Goal: Task Accomplishment & Management: Complete application form

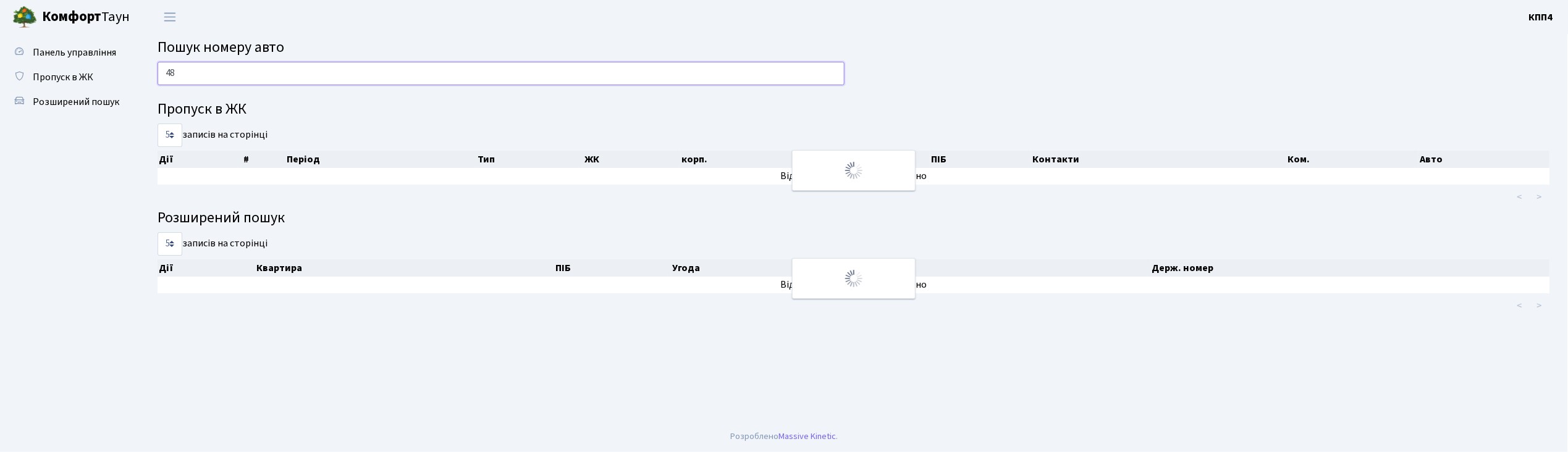
type input "4"
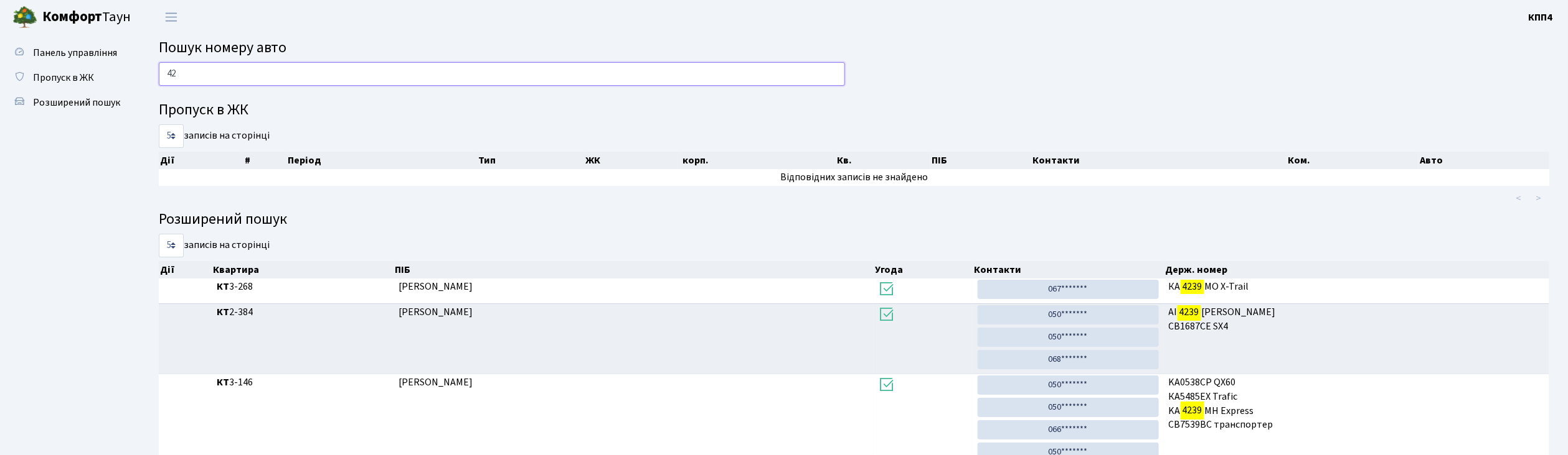
type input "4"
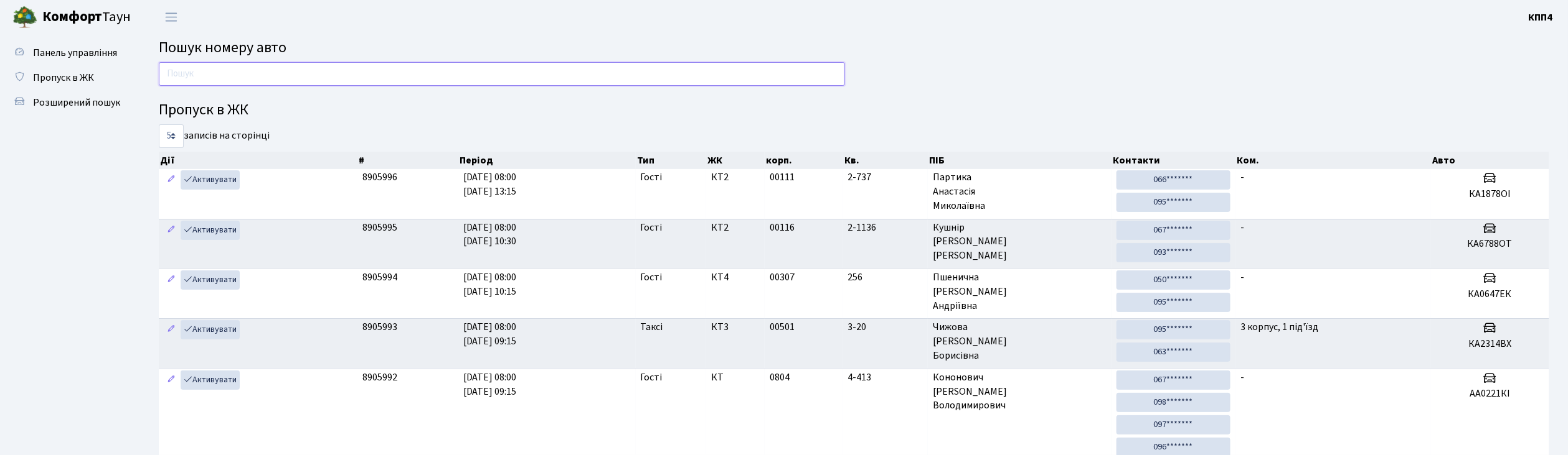
click at [320, 73] on input "text" at bounding box center [502, 74] width 687 height 24
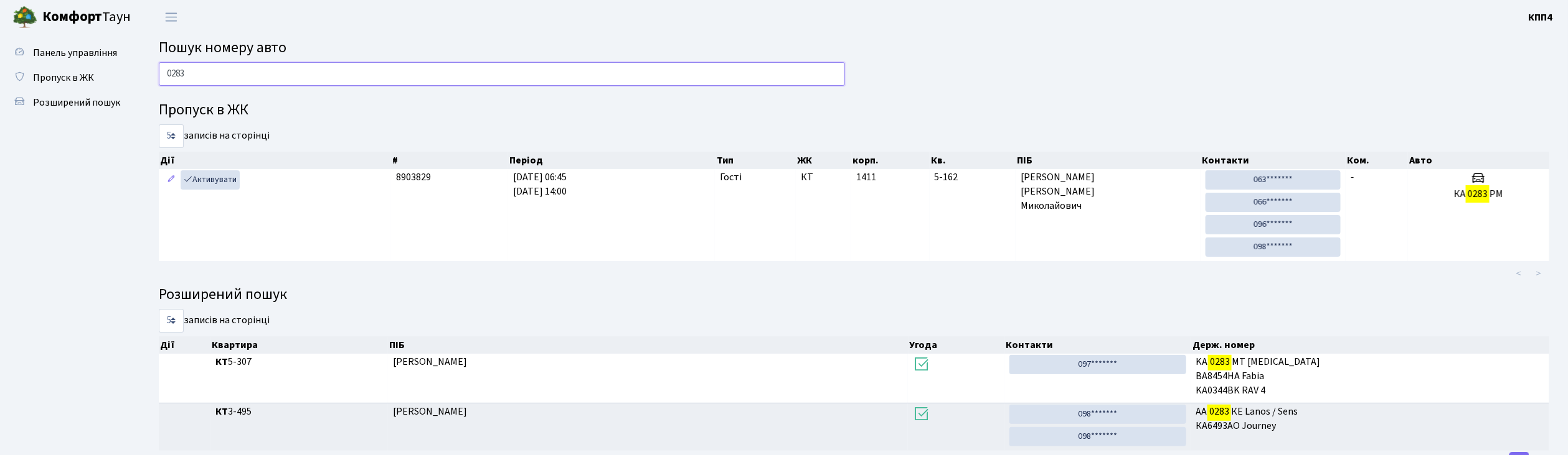
click at [350, 66] on input "0283" at bounding box center [502, 74] width 687 height 24
type input "0"
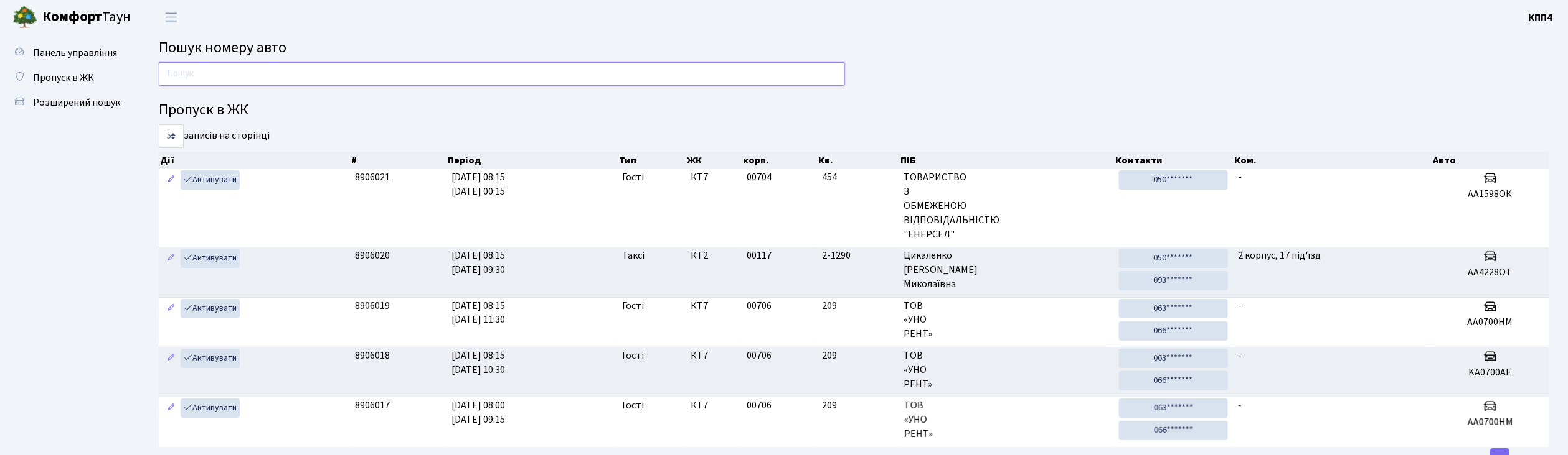
click at [289, 73] on input "text" at bounding box center [502, 74] width 687 height 24
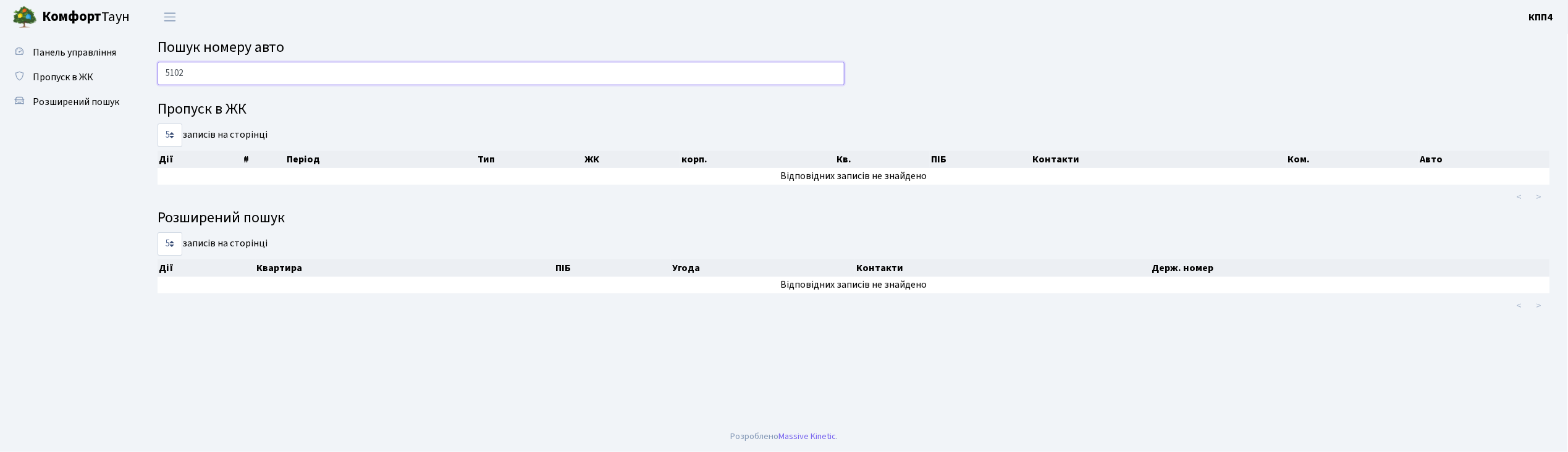
click at [335, 80] on input "5102" at bounding box center [501, 73] width 687 height 23
type input "5"
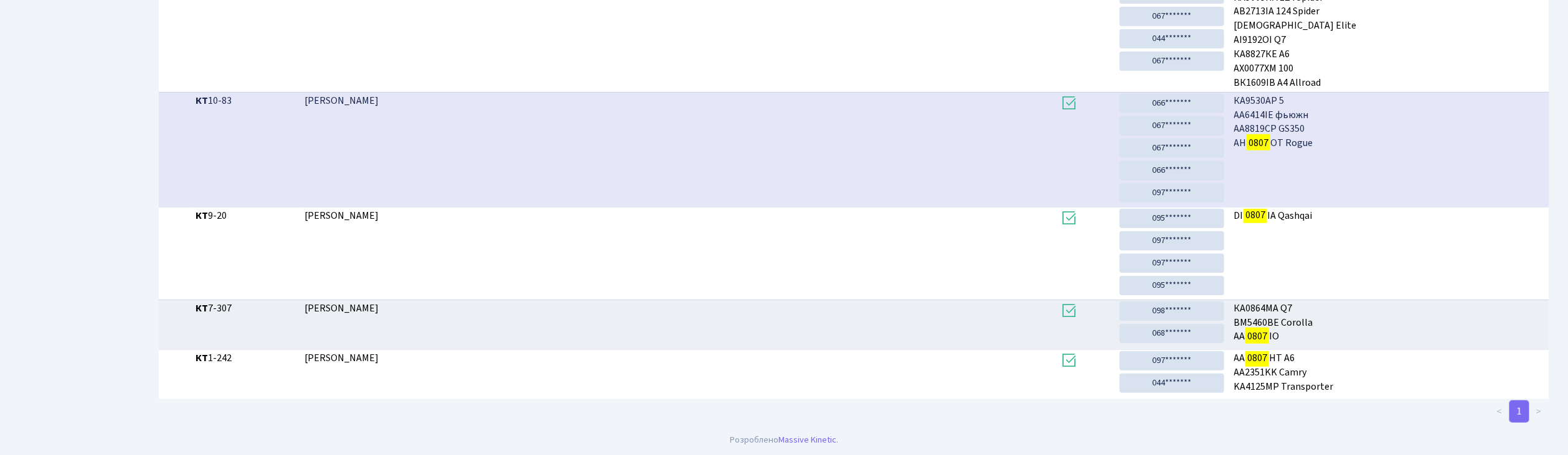
scroll to position [67, 0]
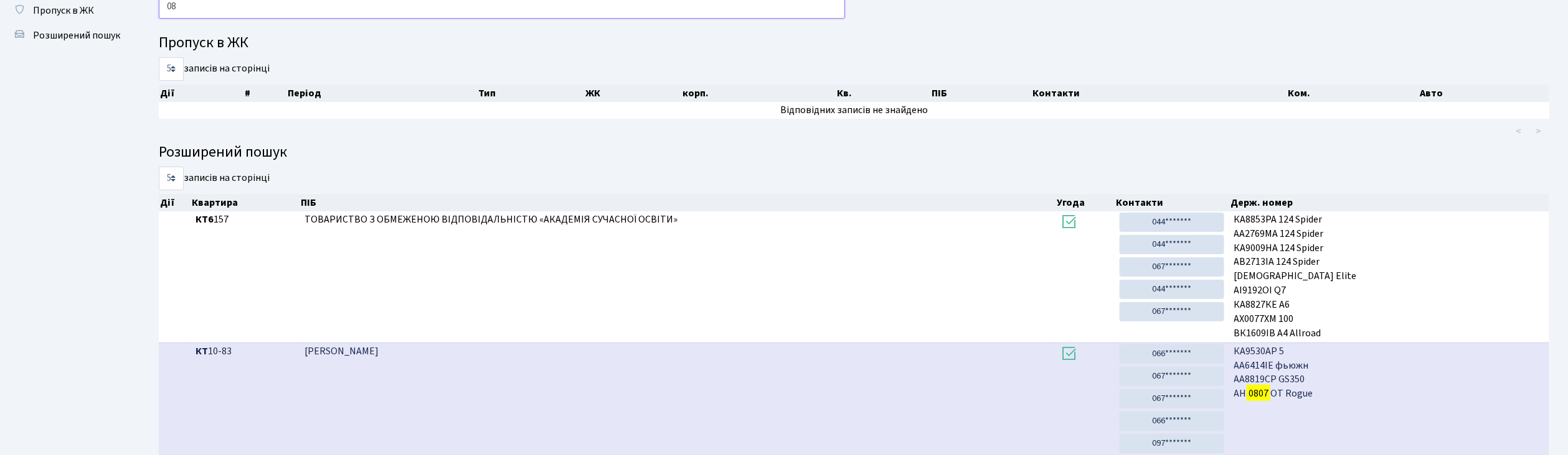
type input "0"
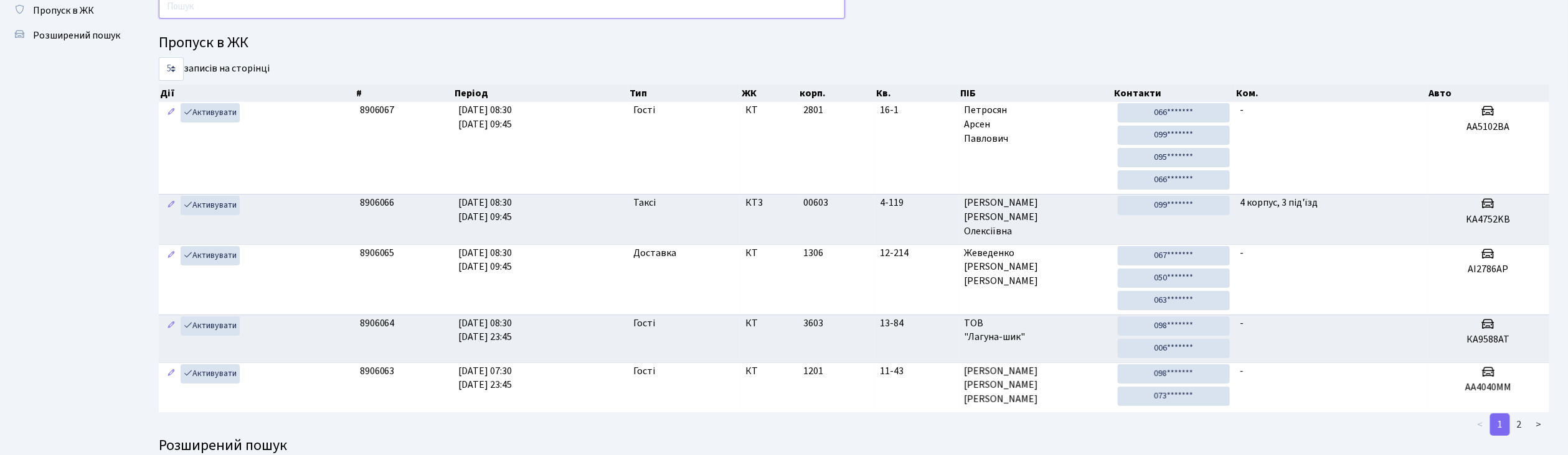
click at [245, 5] on input "text" at bounding box center [502, 7] width 687 height 24
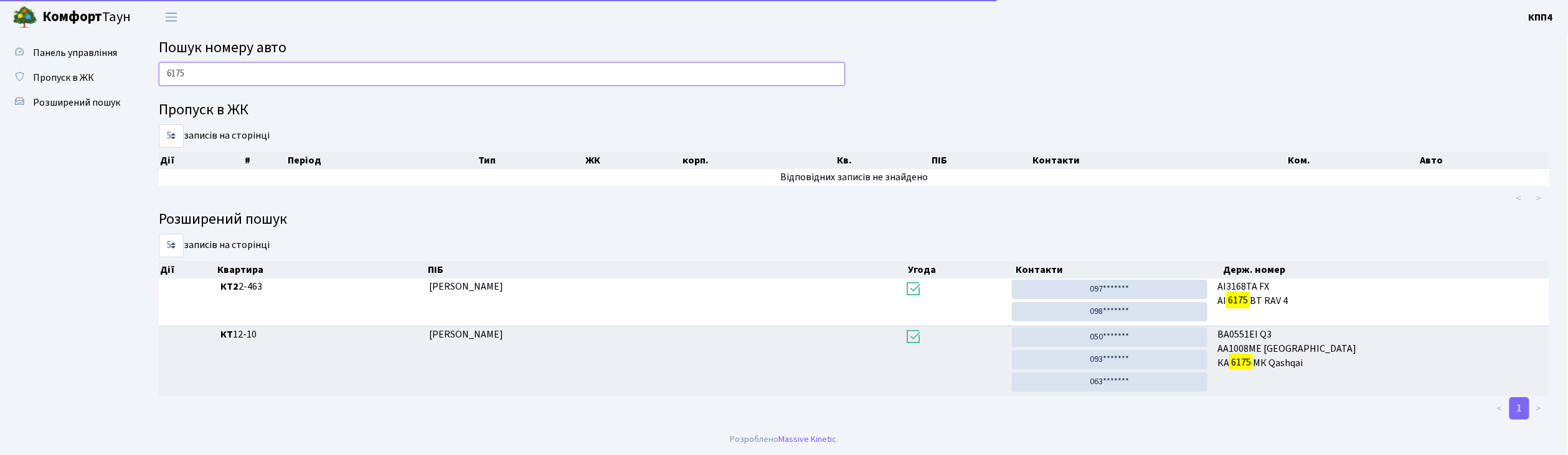
scroll to position [0, 0]
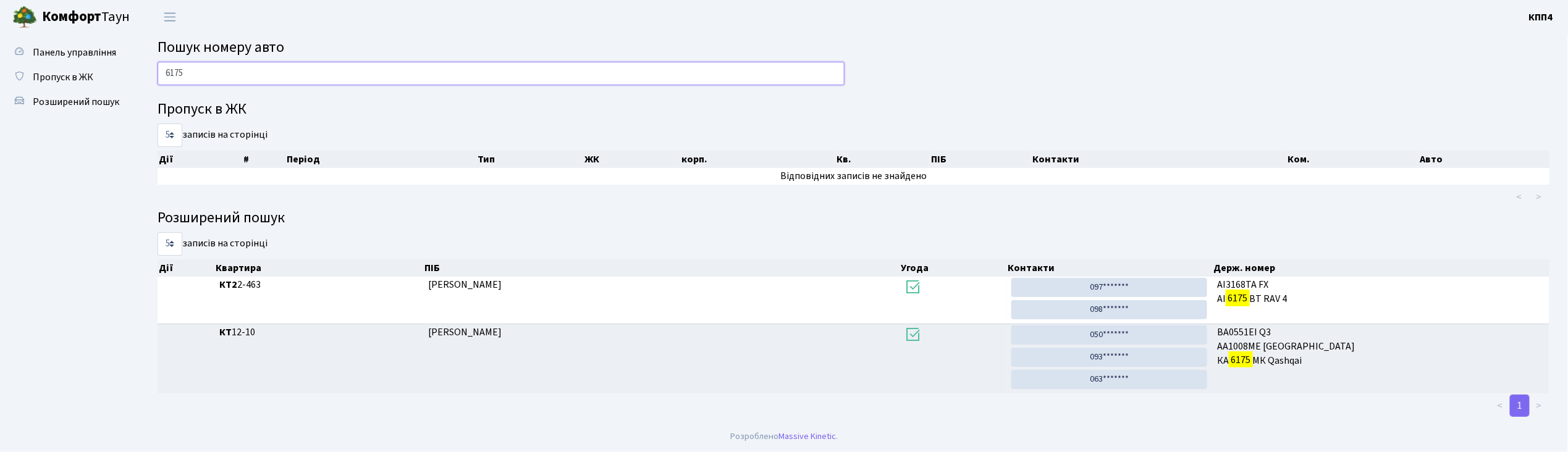
click at [284, 82] on input "6175" at bounding box center [501, 73] width 687 height 23
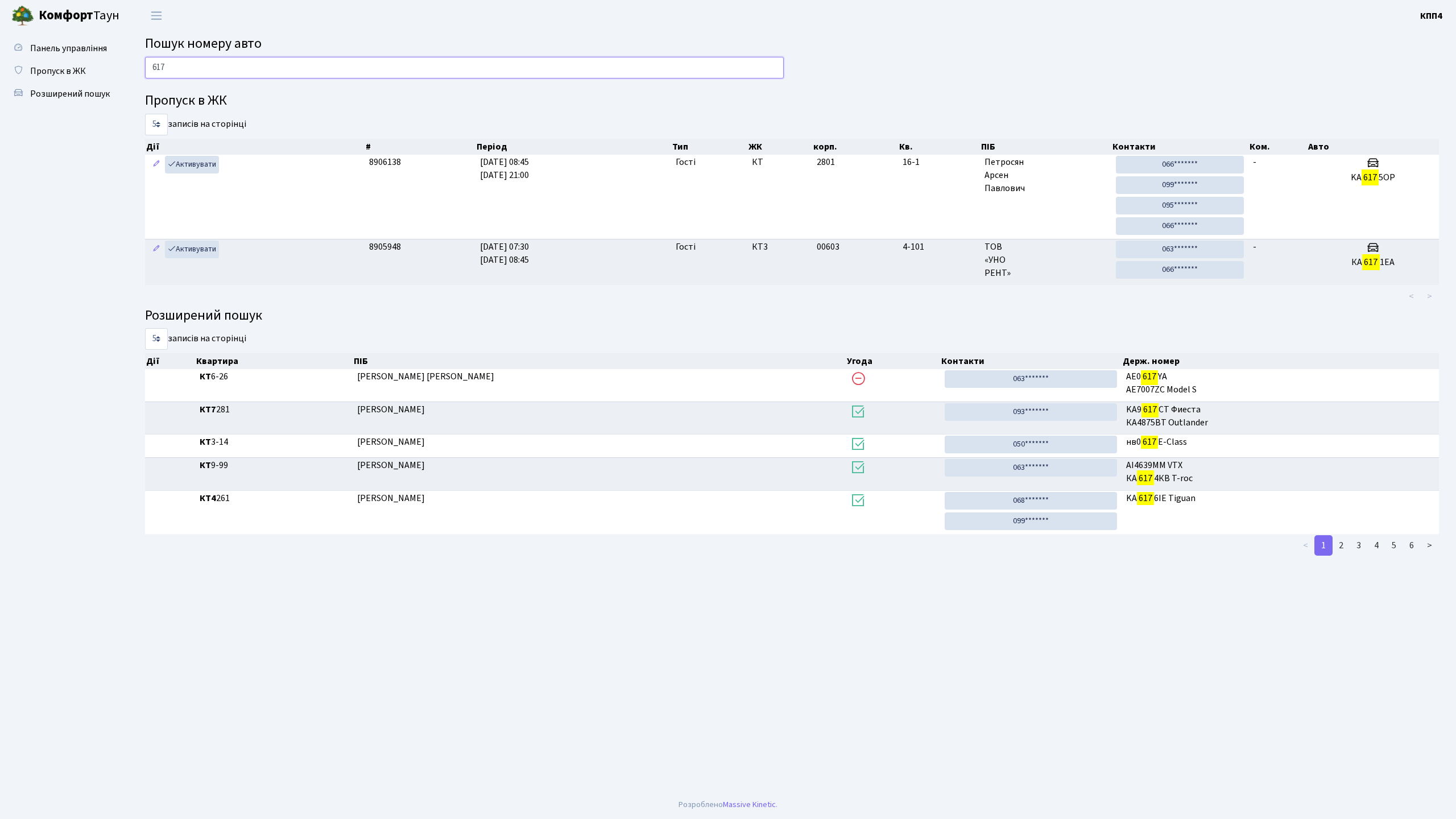
click at [294, 59] on input "617" at bounding box center [463, 67] width 639 height 22
type input "6"
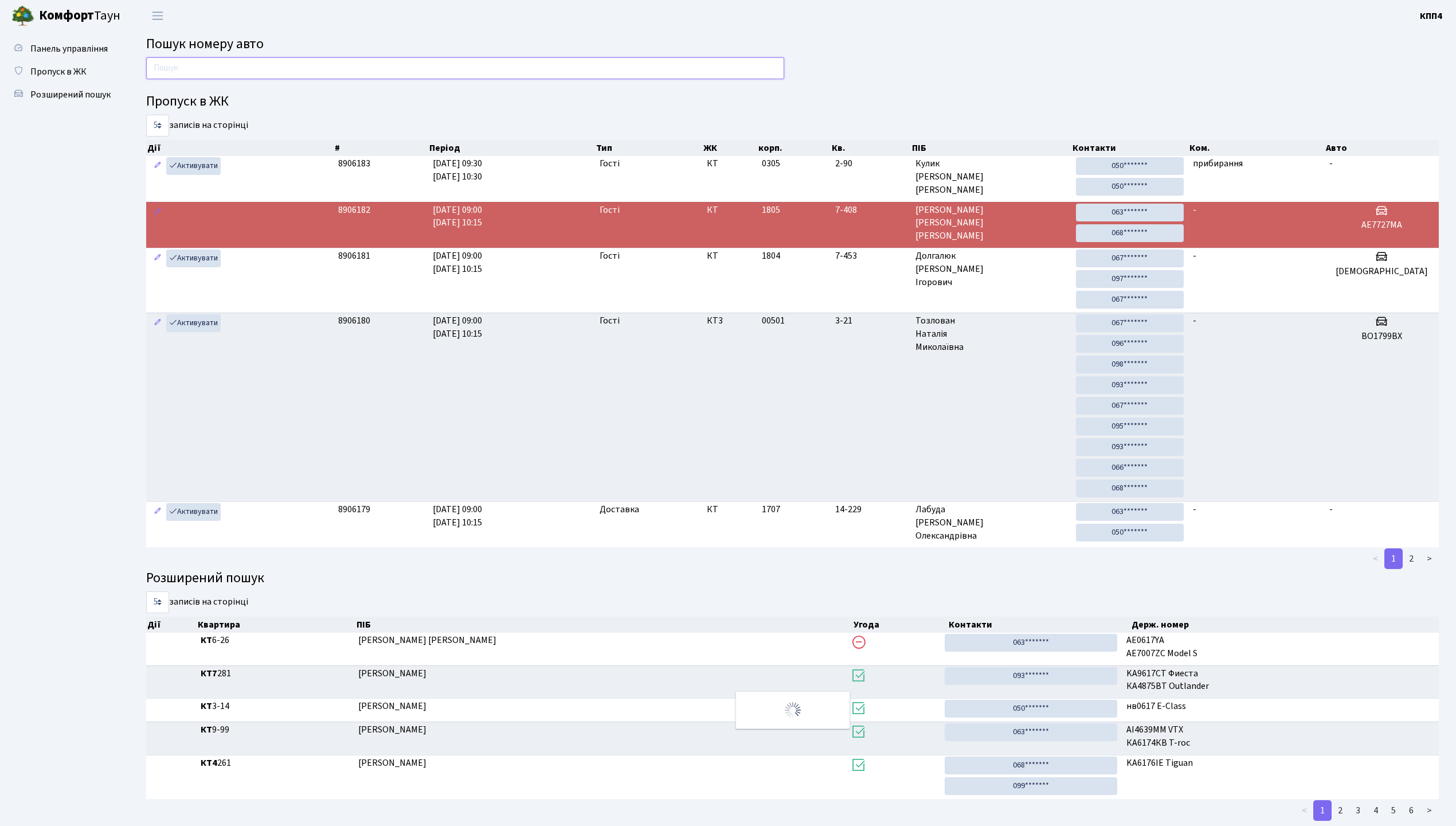
click at [432, 58] on input "text" at bounding box center [465, 68] width 638 height 22
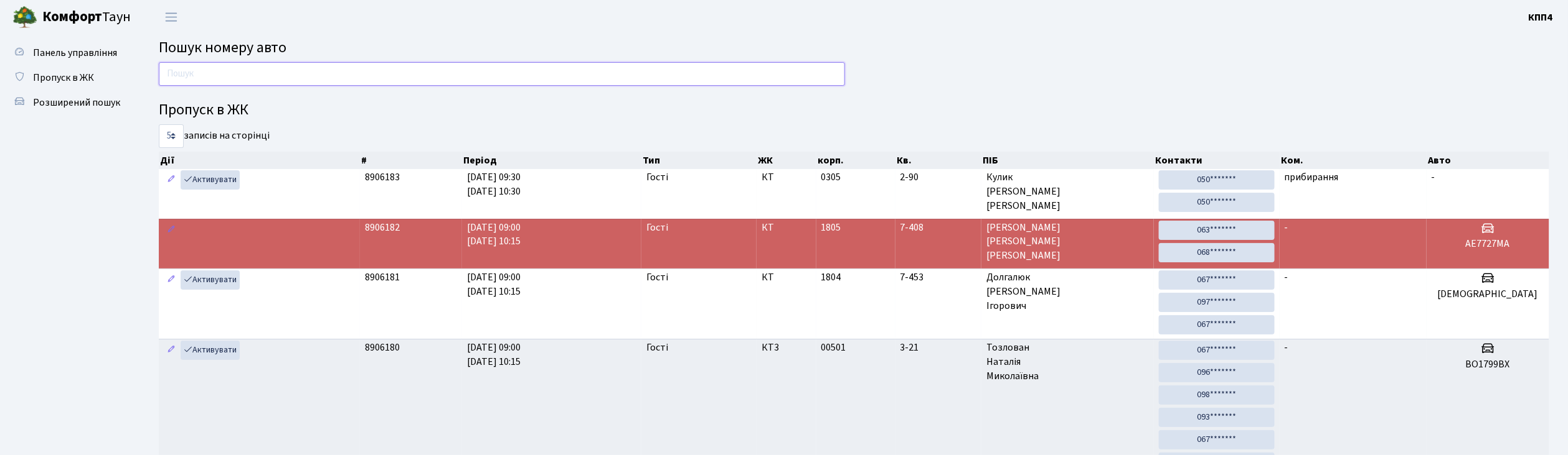
click at [440, 77] on input "text" at bounding box center [502, 74] width 687 height 24
click at [300, 83] on input "text" at bounding box center [502, 74] width 687 height 24
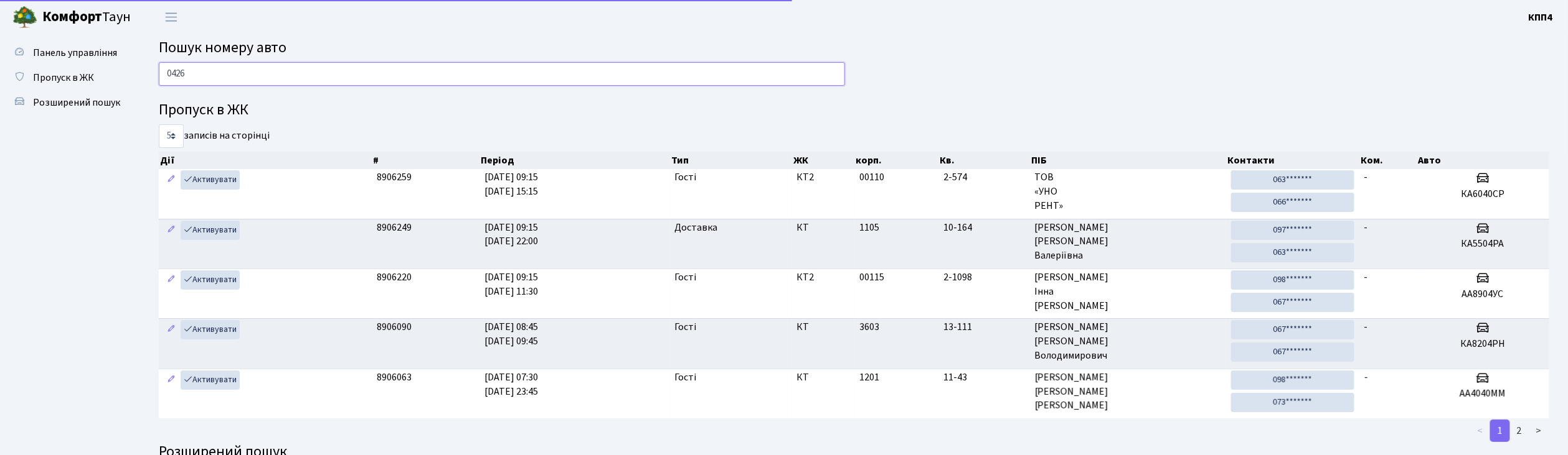
type input "0426"
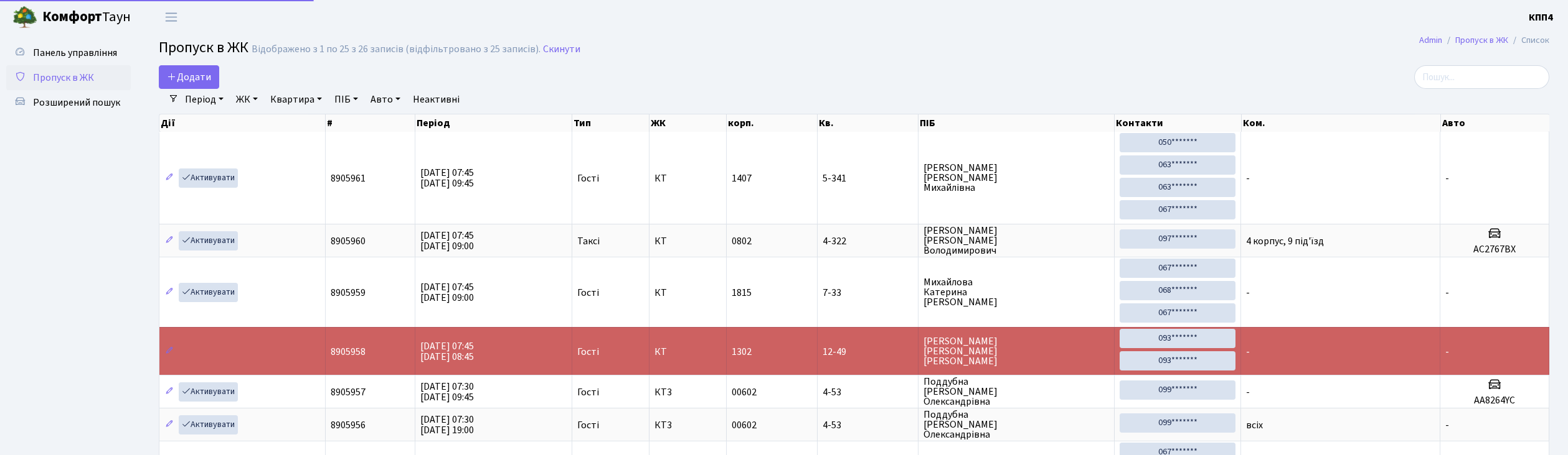
select select "25"
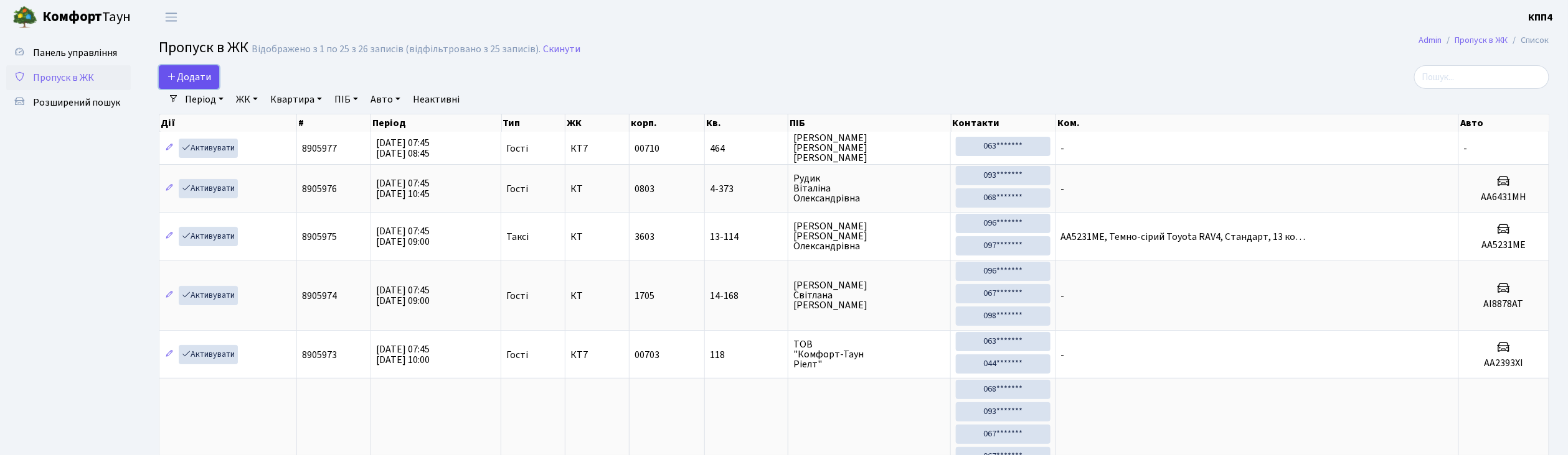
click at [188, 81] on span "Додати" at bounding box center [189, 78] width 44 height 14
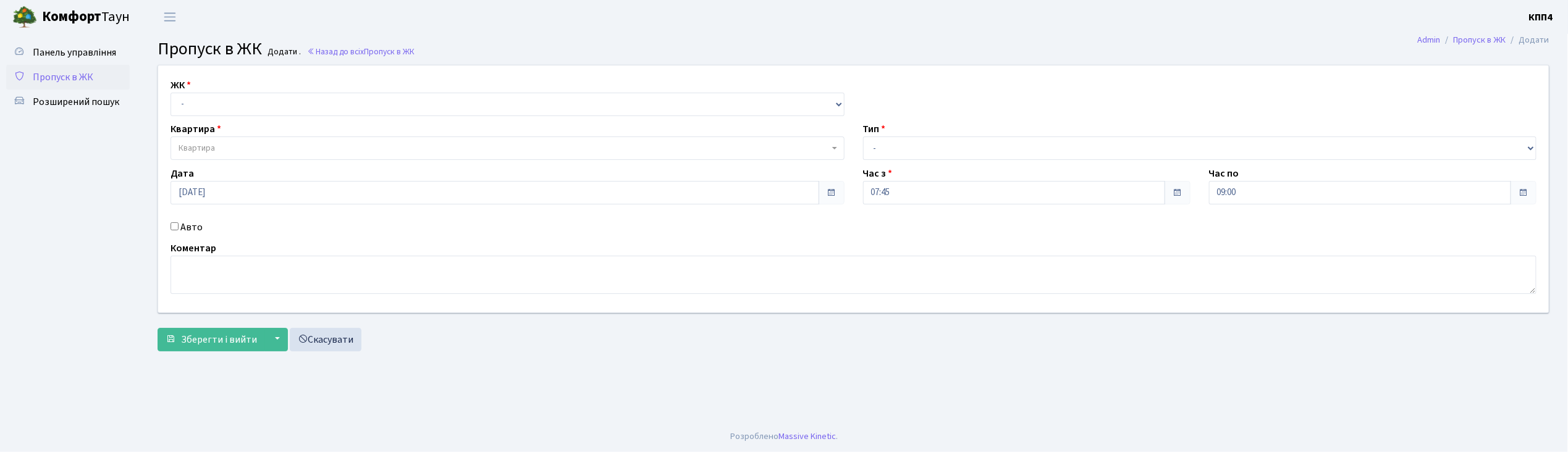
click at [177, 225] on input "Авто" at bounding box center [175, 226] width 8 height 8
checkbox input "true"
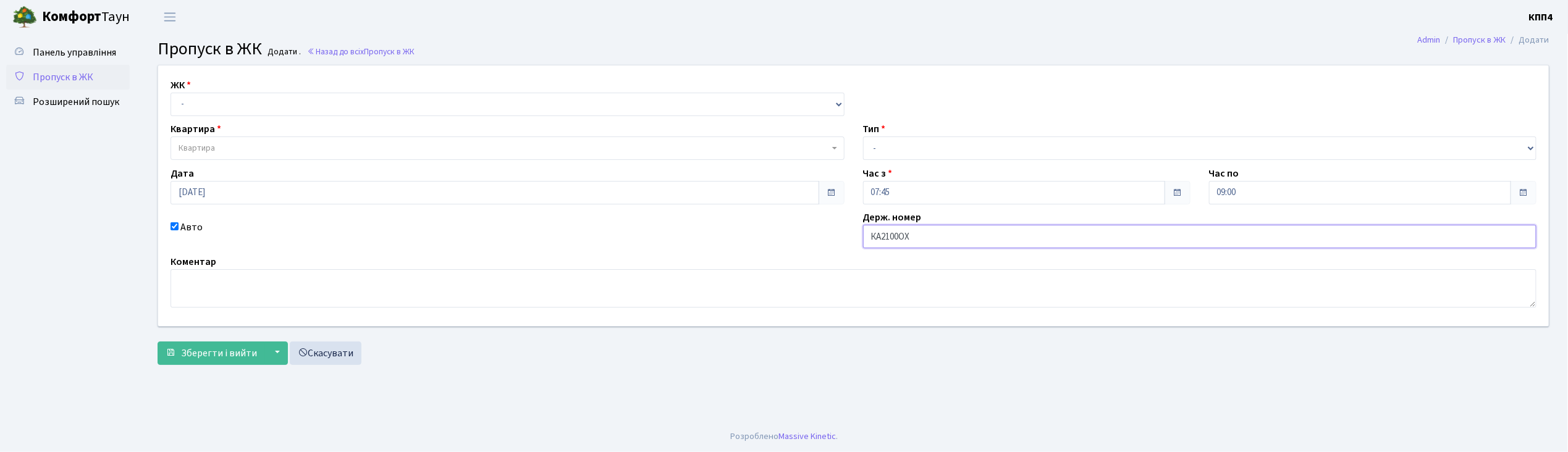
type input "КА2100ОХ"
click at [208, 97] on select "- КТ, вул. Регенераторна, 4 КТ2, просп. Соборності, 17 КТ3, вул. Березнева, 16 …" at bounding box center [507, 104] width 674 height 23
select select "271"
click at [171, 93] on select "- КТ, вул. Регенераторна, 4 КТ2, просп. Соборності, 17 КТ3, вул. Березнева, 16 …" at bounding box center [507, 104] width 674 height 23
select select
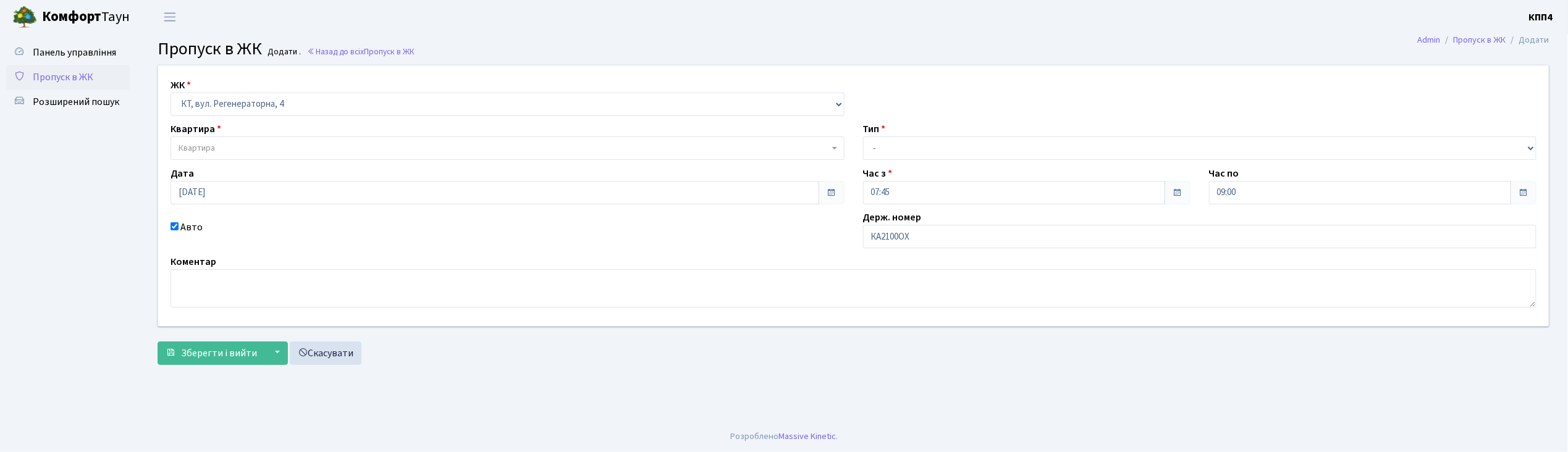
click at [230, 145] on span "Квартира" at bounding box center [503, 148] width 651 height 13
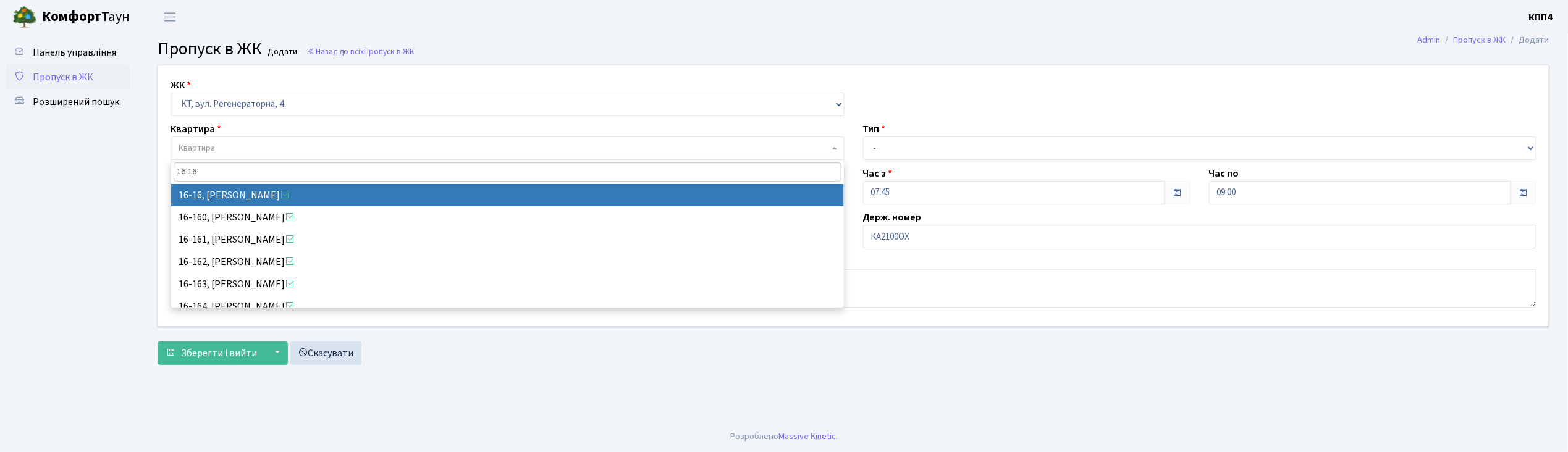
type input "16-16"
select select "8577"
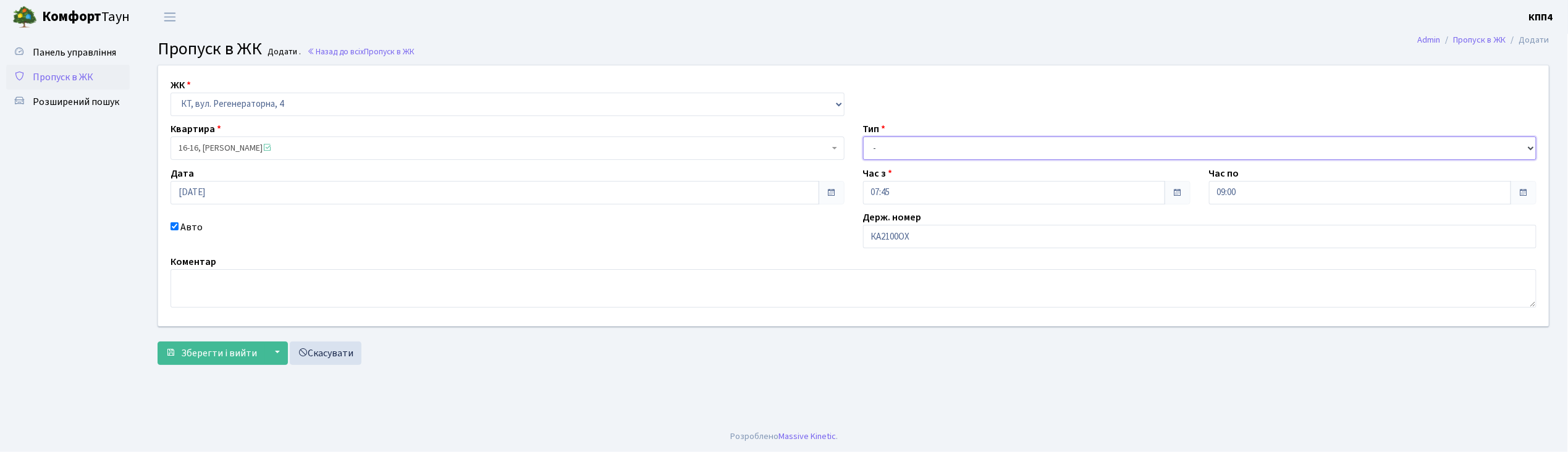
click at [880, 146] on select "- Доставка Таксі Гості Сервіс" at bounding box center [1199, 148] width 674 height 23
select select "2"
click at [863, 137] on select "- Доставка Таксі Гості Сервіс" at bounding box center [1199, 148] width 674 height 23
click at [238, 345] on button "Зберегти і вийти" at bounding box center [211, 353] width 107 height 23
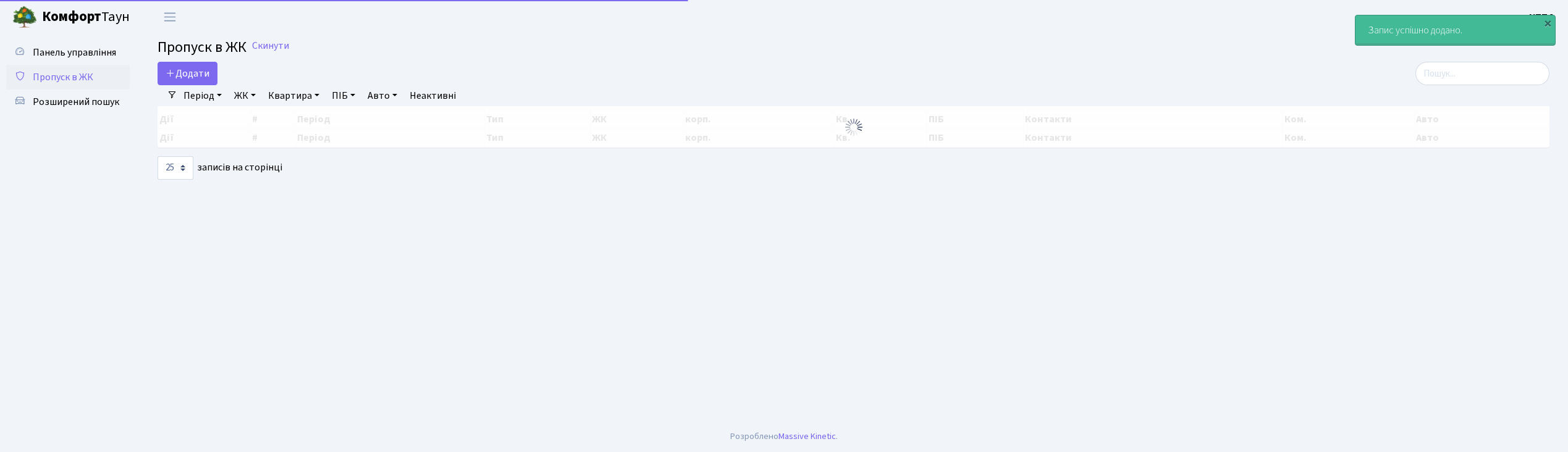
select select "25"
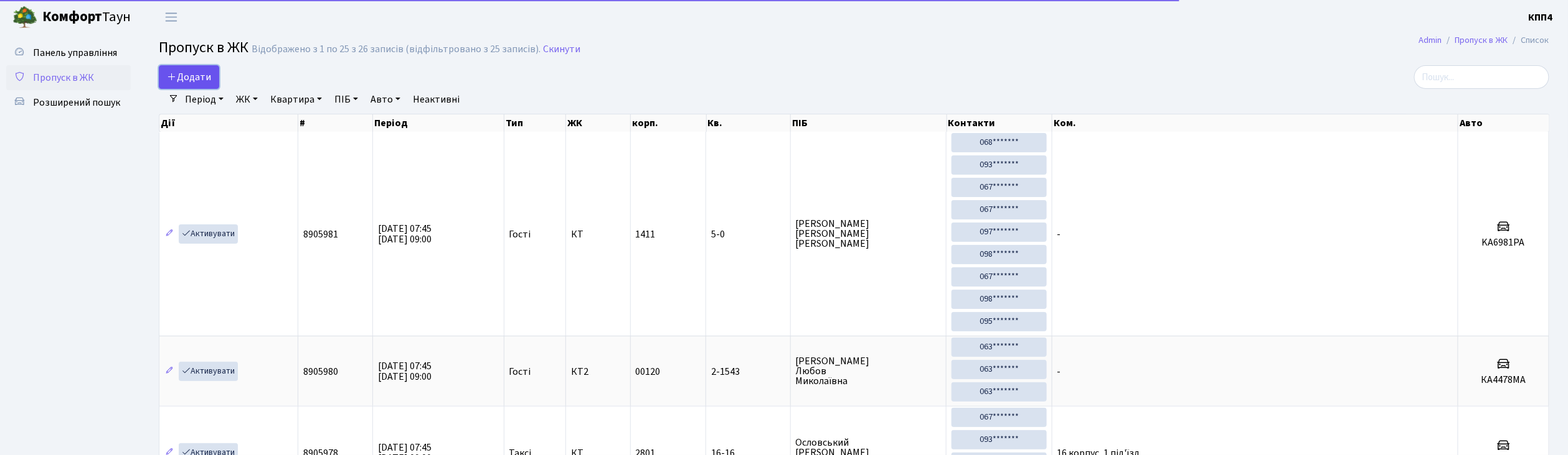
click at [185, 79] on span "Додати" at bounding box center [189, 78] width 44 height 14
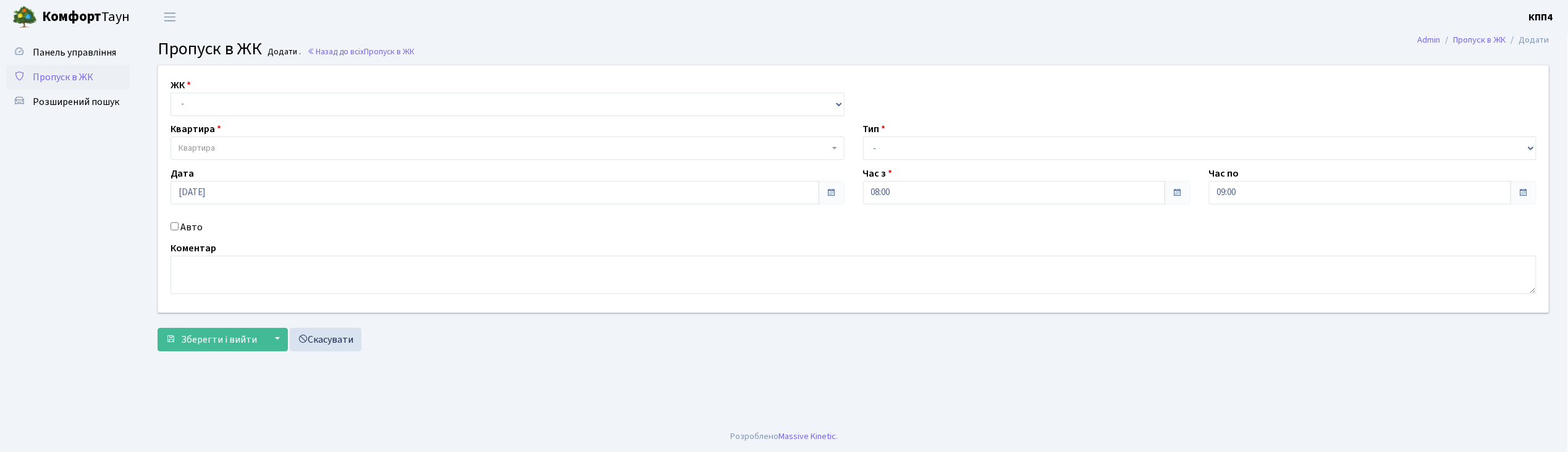
click at [176, 226] on input "Авто" at bounding box center [175, 226] width 8 height 8
checkbox input "true"
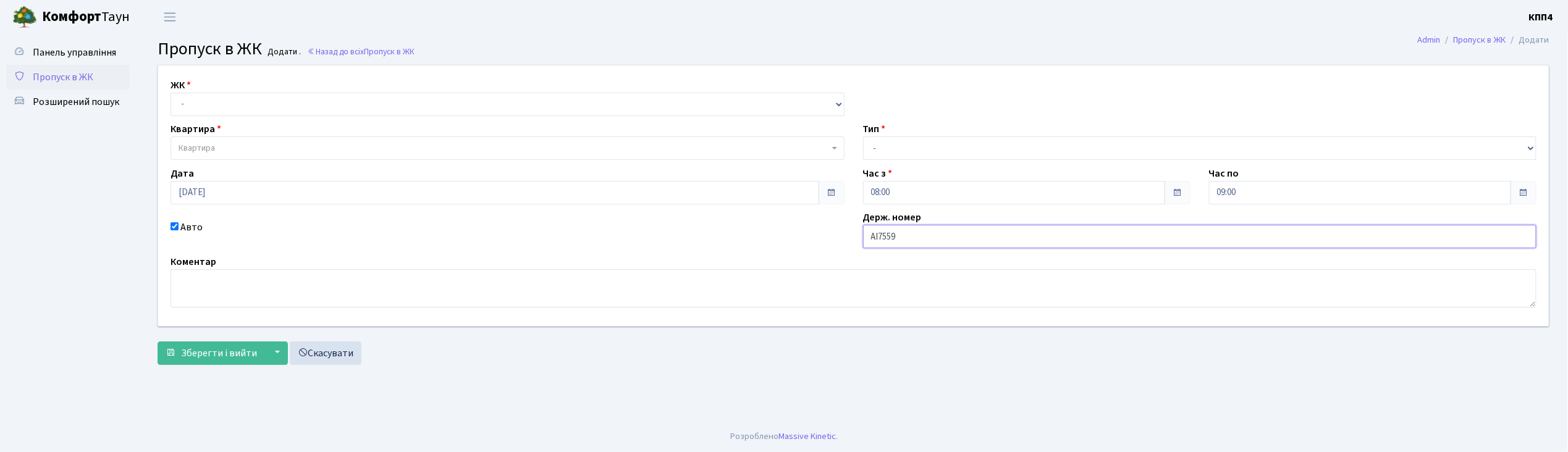
type input "АІ7559СК"
click at [278, 103] on select "- КТ, вул. Регенераторна, 4 КТ2, просп. Соборності, 17 КТ3, вул. Березнева, 16 …" at bounding box center [507, 104] width 674 height 23
select select "271"
click at [171, 93] on select "- КТ, вул. Регенераторна, 4 КТ2, просп. Соборності, 17 КТ3, вул. Березнева, 16 …" at bounding box center [507, 104] width 674 height 23
select select
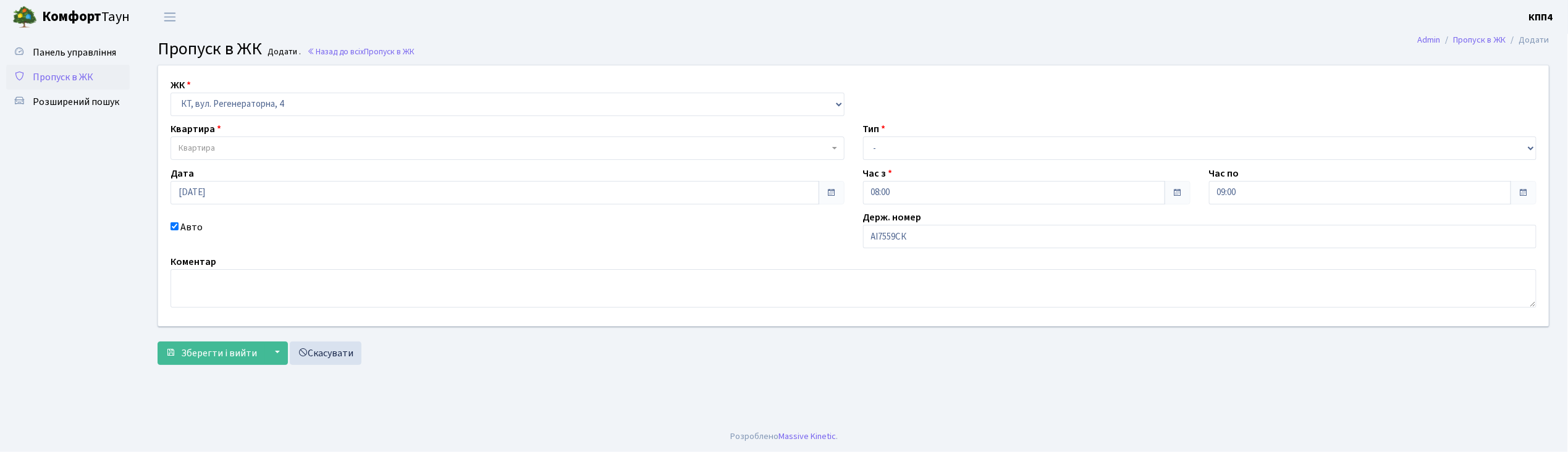
click at [243, 154] on span "Квартира" at bounding box center [503, 148] width 651 height 13
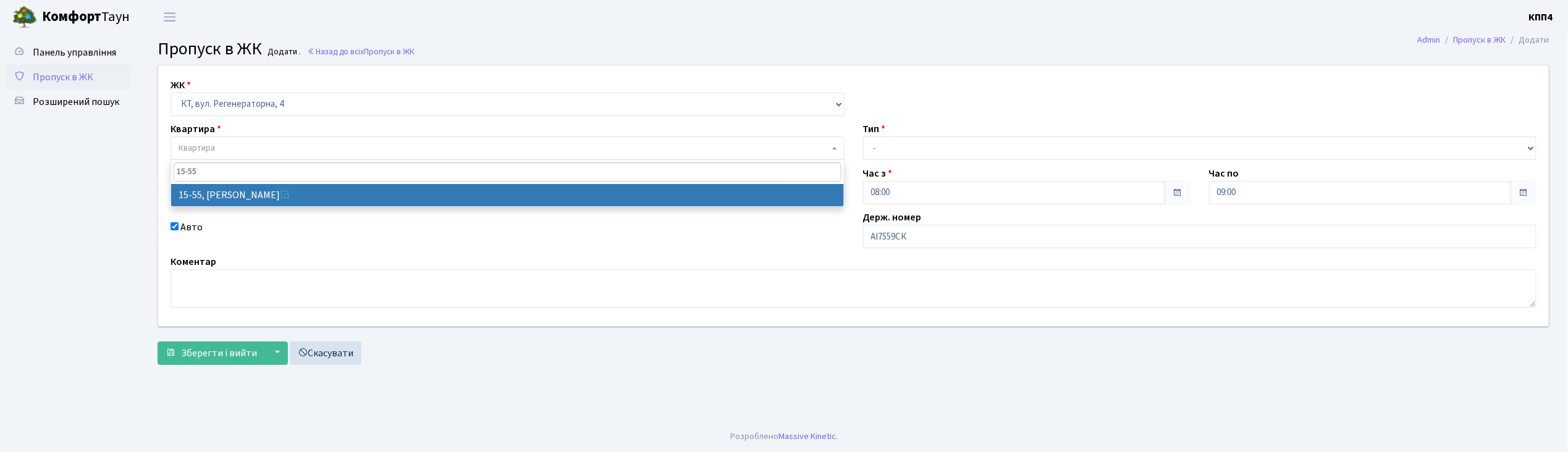
type input "15-55"
select select "8830"
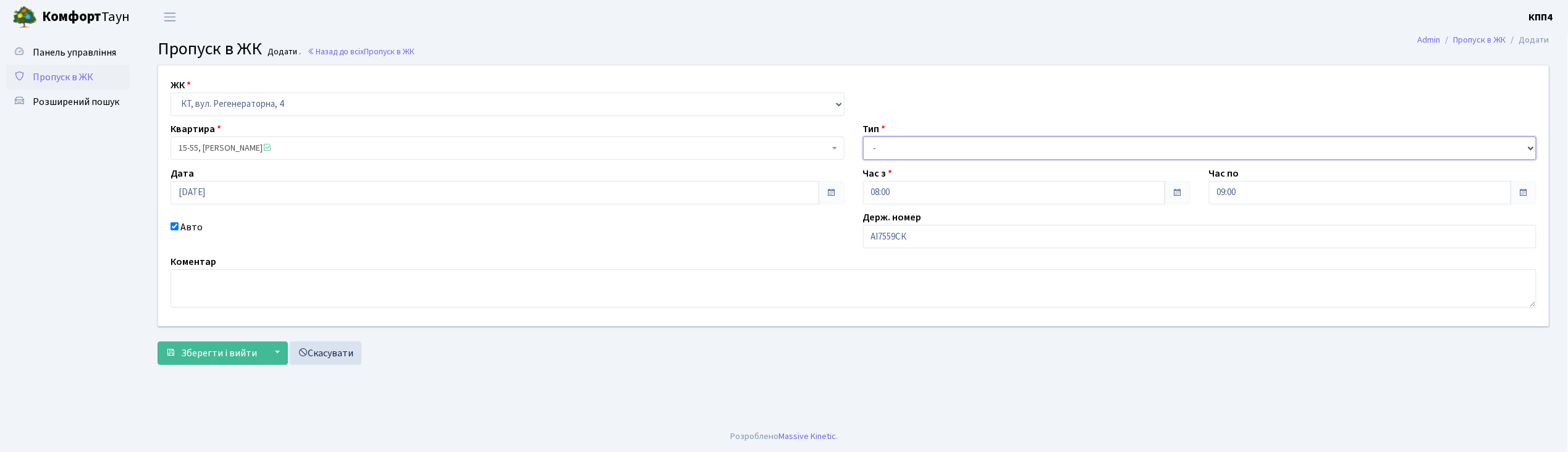
click at [915, 144] on select "- Доставка Таксі Гості Сервіс" at bounding box center [1199, 148] width 674 height 23
select select "2"
click at [863, 137] on select "- Доставка Таксі Гості Сервіс" at bounding box center [1199, 148] width 674 height 23
click at [243, 354] on span "Зберегти і вийти" at bounding box center [219, 353] width 76 height 14
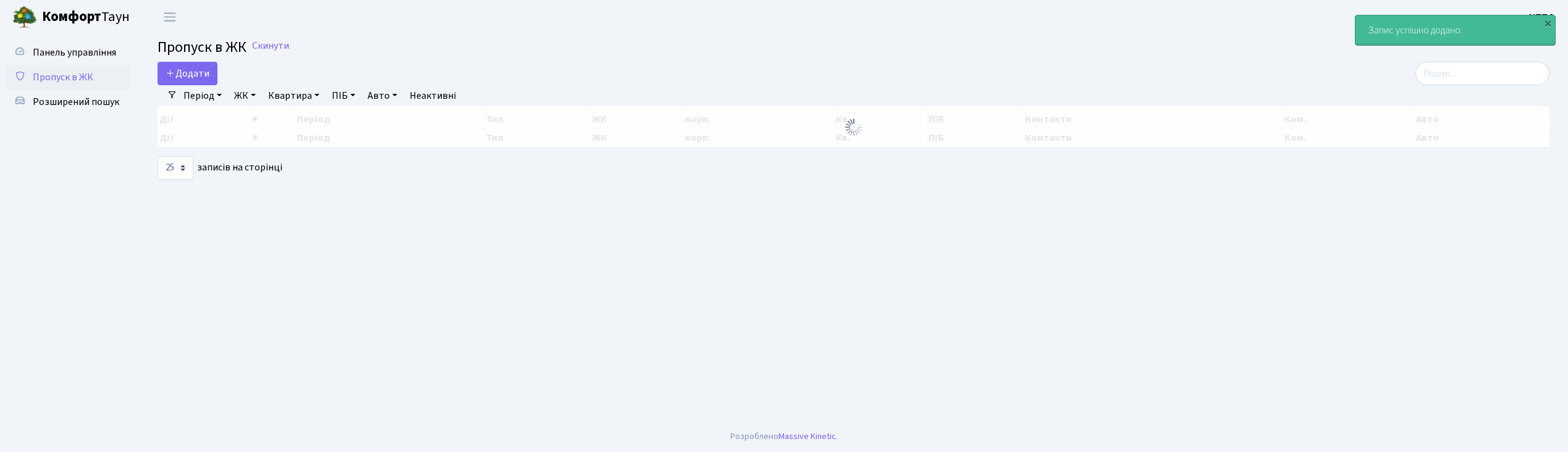
select select "25"
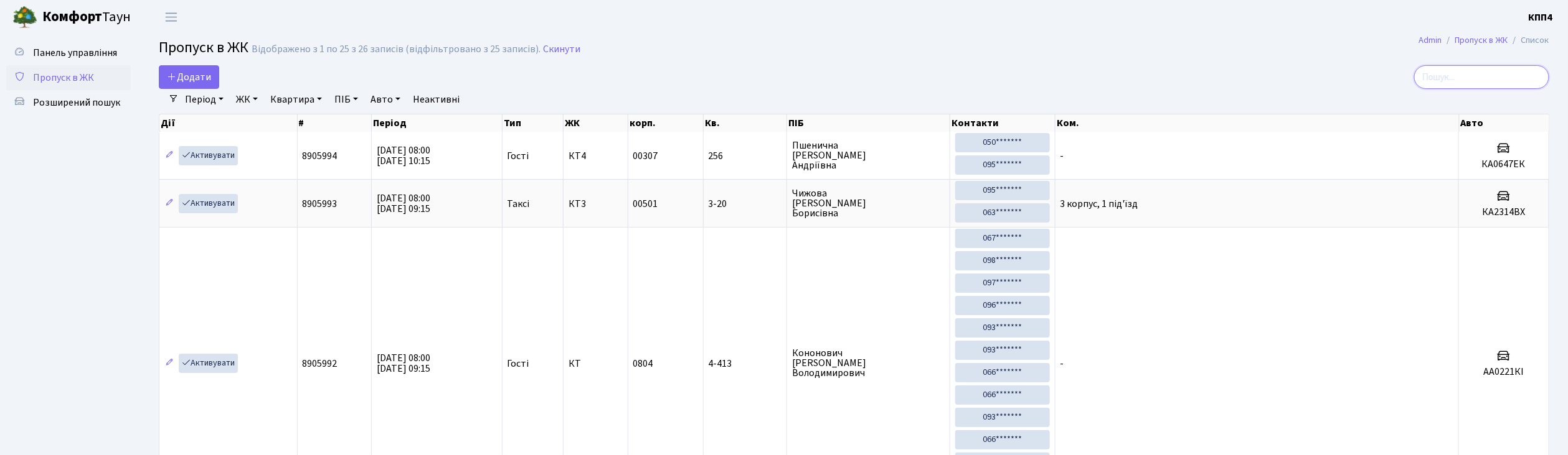
click at [1451, 81] on input "search" at bounding box center [1481, 77] width 135 height 24
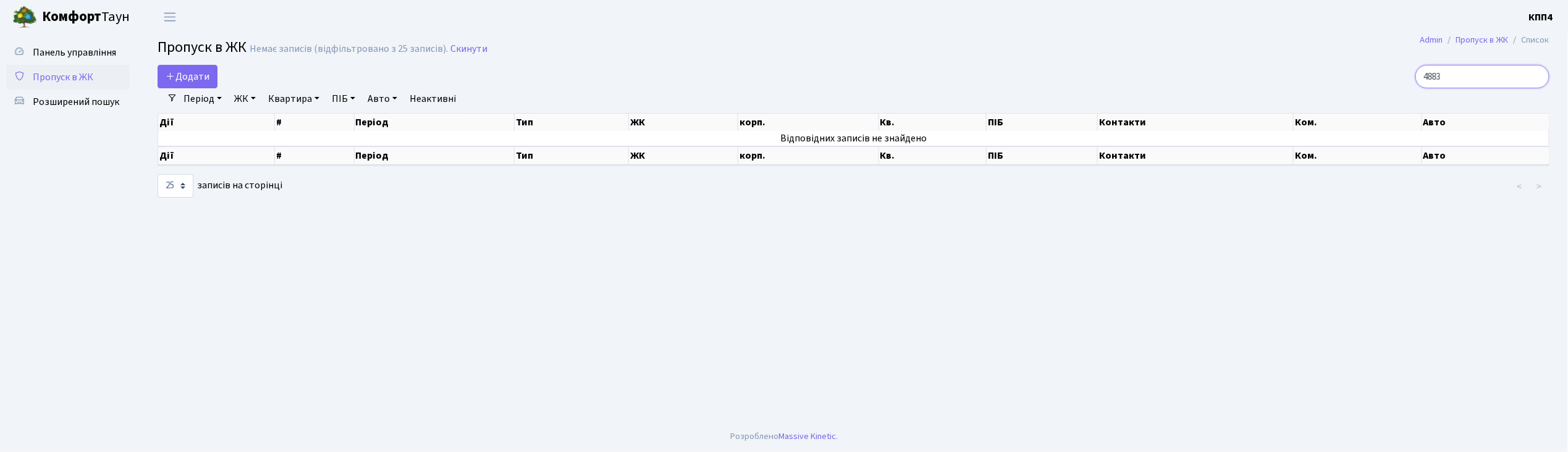
type input "4883"
click at [201, 75] on span "Додати" at bounding box center [187, 77] width 44 height 14
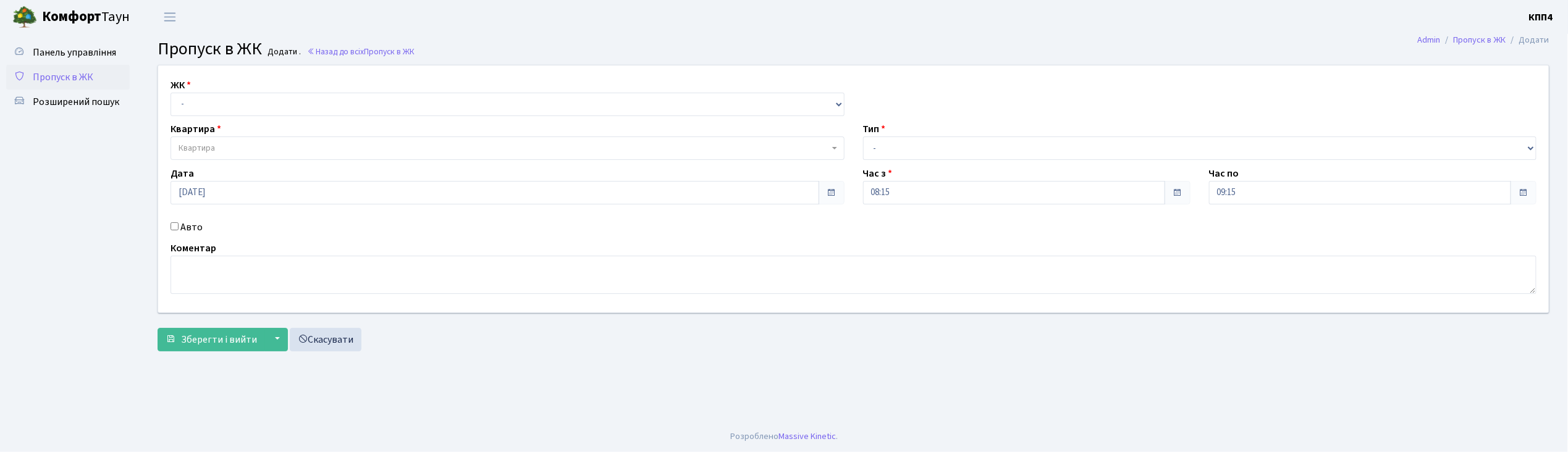
click at [61, 76] on span "Пропуск в ЖК" at bounding box center [63, 77] width 60 height 14
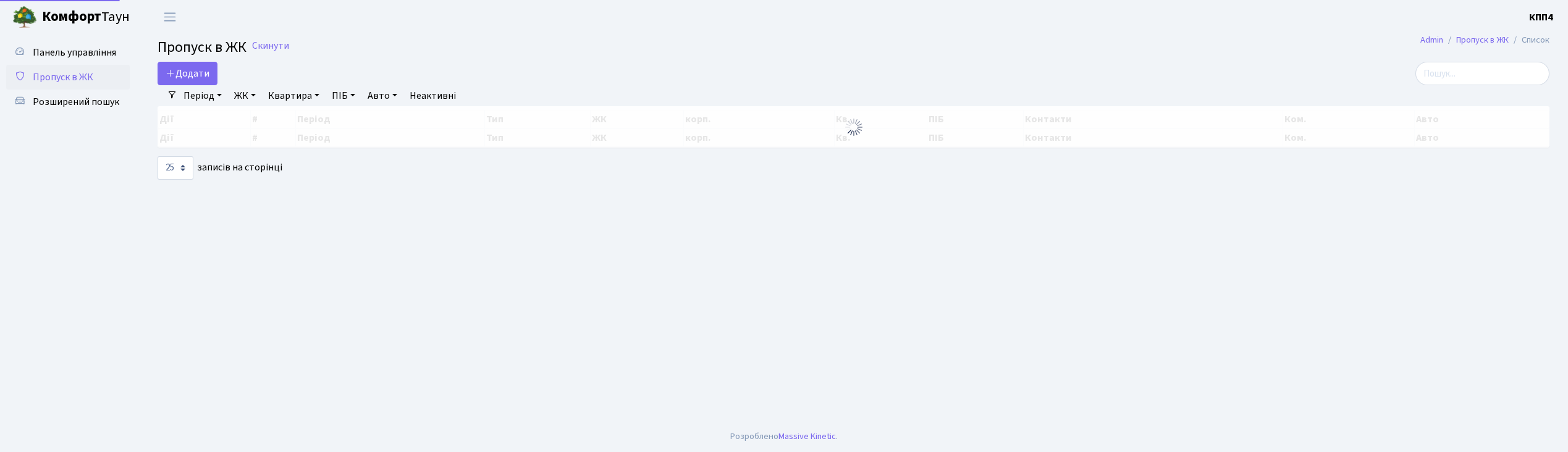
select select "25"
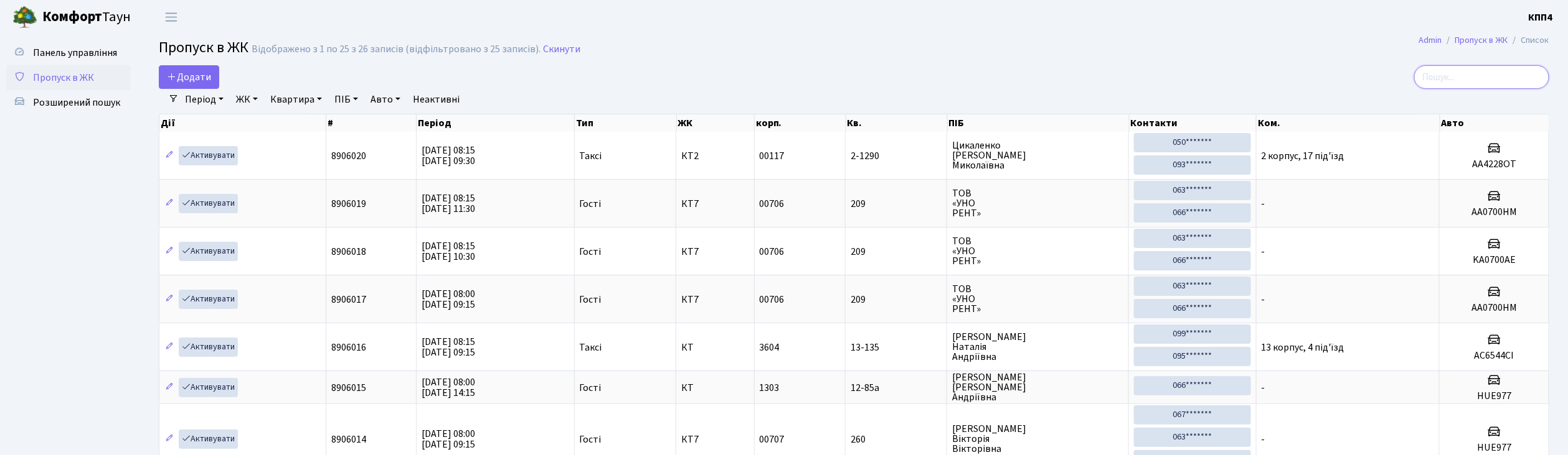
click at [1488, 81] on input "search" at bounding box center [1481, 77] width 135 height 24
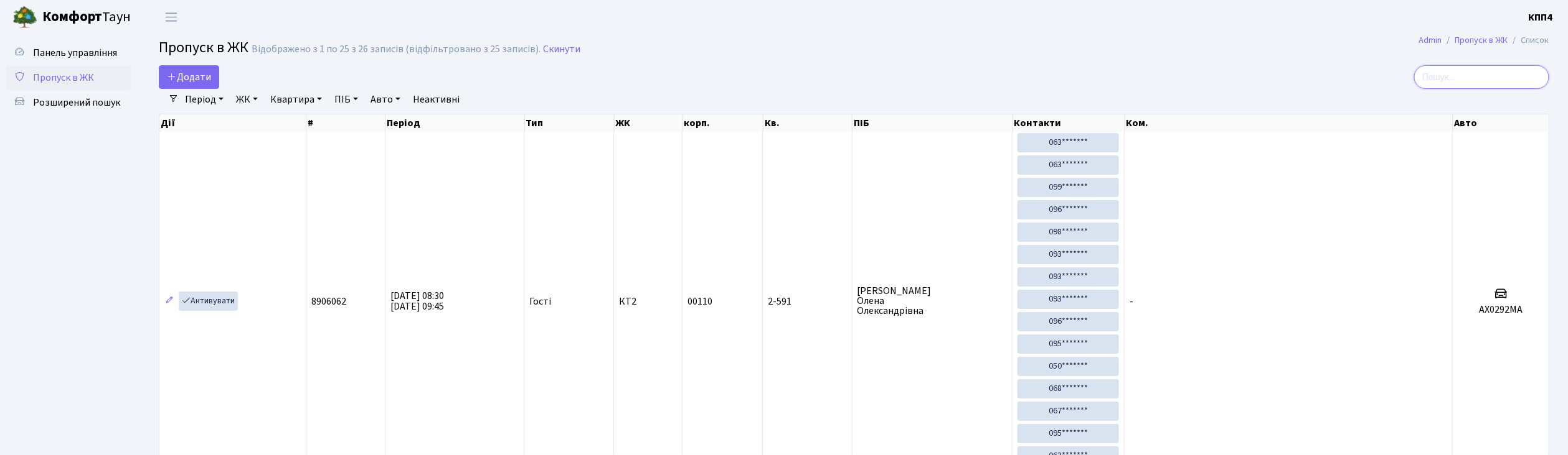
click at [1510, 76] on input "search" at bounding box center [1481, 77] width 135 height 24
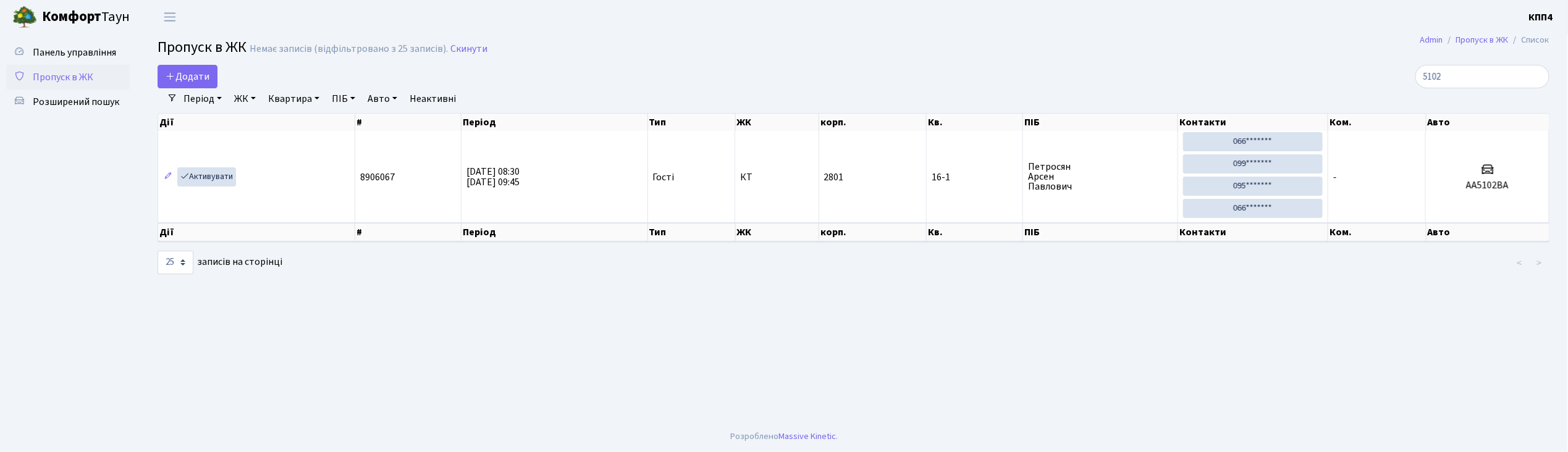
click at [1128, 319] on main "Admin Пропуск в ЖК Список Пропуск в ЖК Немає записів (відфільтровано з 25 запис…" at bounding box center [853, 227] width 1428 height 388
click at [1476, 75] on input "5102" at bounding box center [1481, 76] width 134 height 23
type input "5"
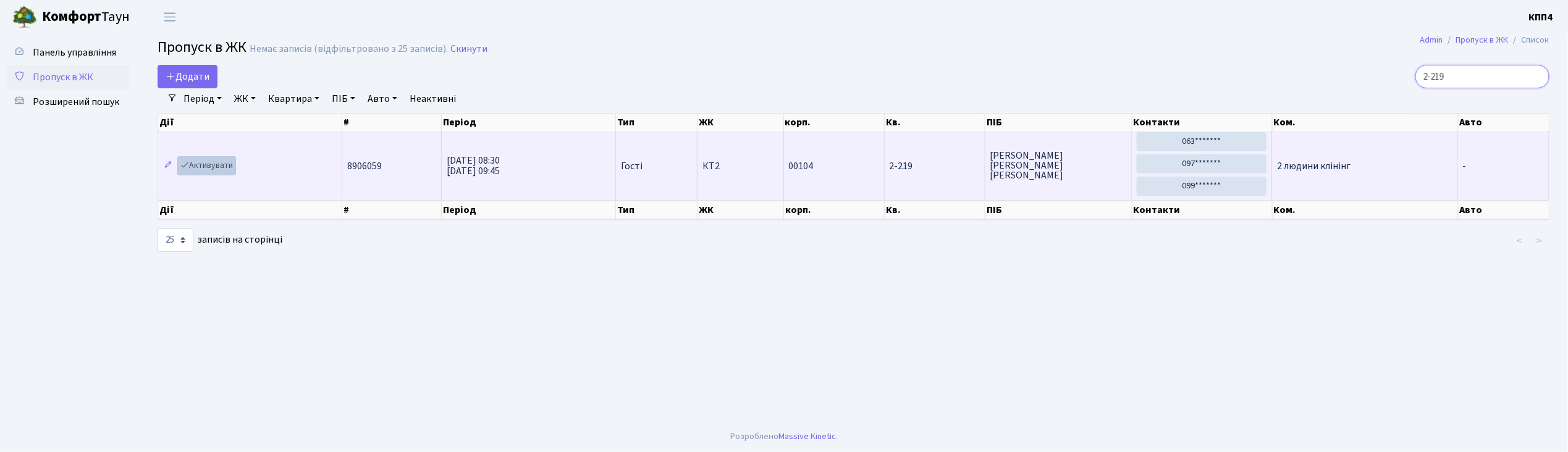
type input "2-219"
click at [201, 166] on link "Активувати" at bounding box center [207, 166] width 59 height 20
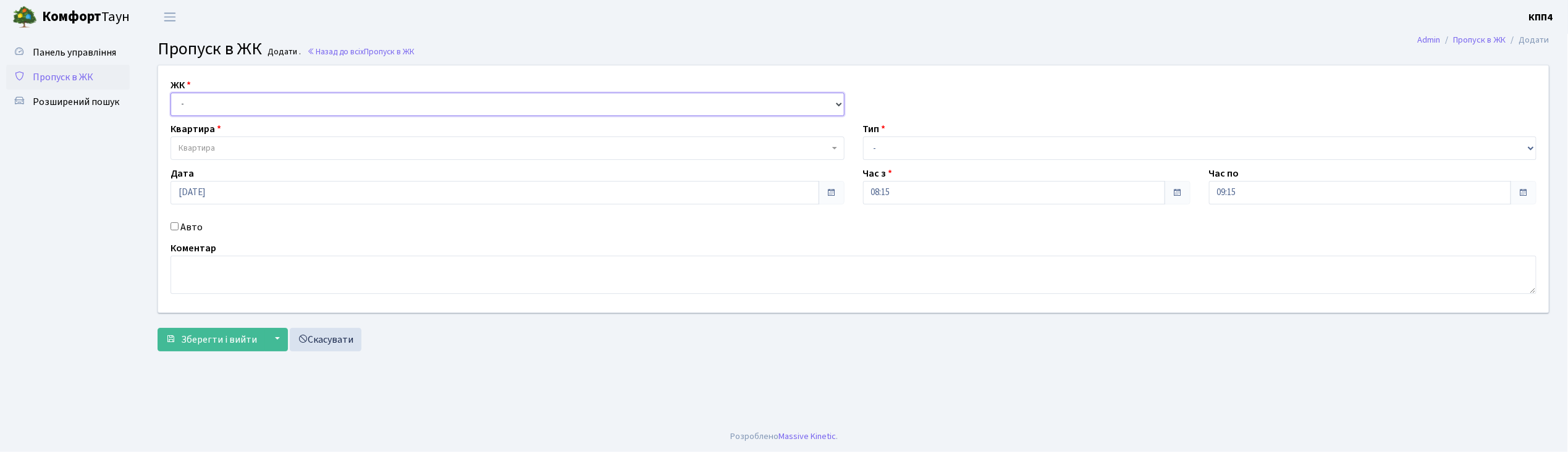
click at [320, 106] on select "- КТ, вул. Регенераторна, 4 КТ2, просп. [STREET_ADDRESS] [STREET_ADDRESS] [PERS…" at bounding box center [507, 104] width 674 height 23
select select "271"
click at [171, 93] on select "- КТ, вул. Регенераторна, 4 КТ2, просп. [STREET_ADDRESS] [STREET_ADDRESS] [PERS…" at bounding box center [507, 104] width 674 height 23
select select
click at [290, 150] on span "Квартира" at bounding box center [503, 148] width 651 height 13
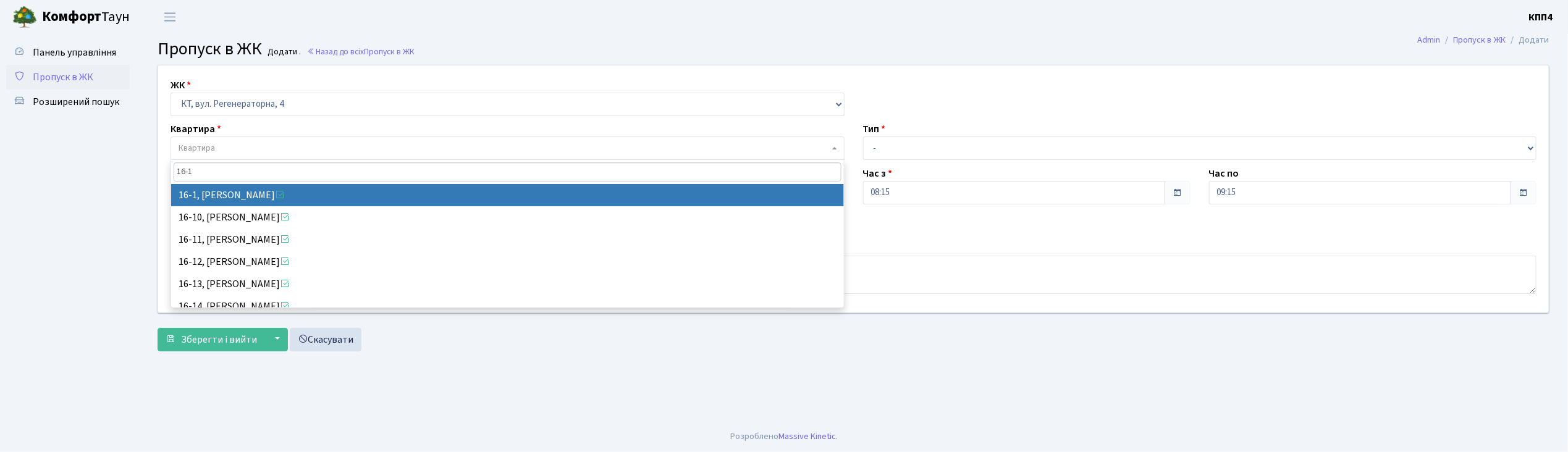
type input "16-1"
select select "8562"
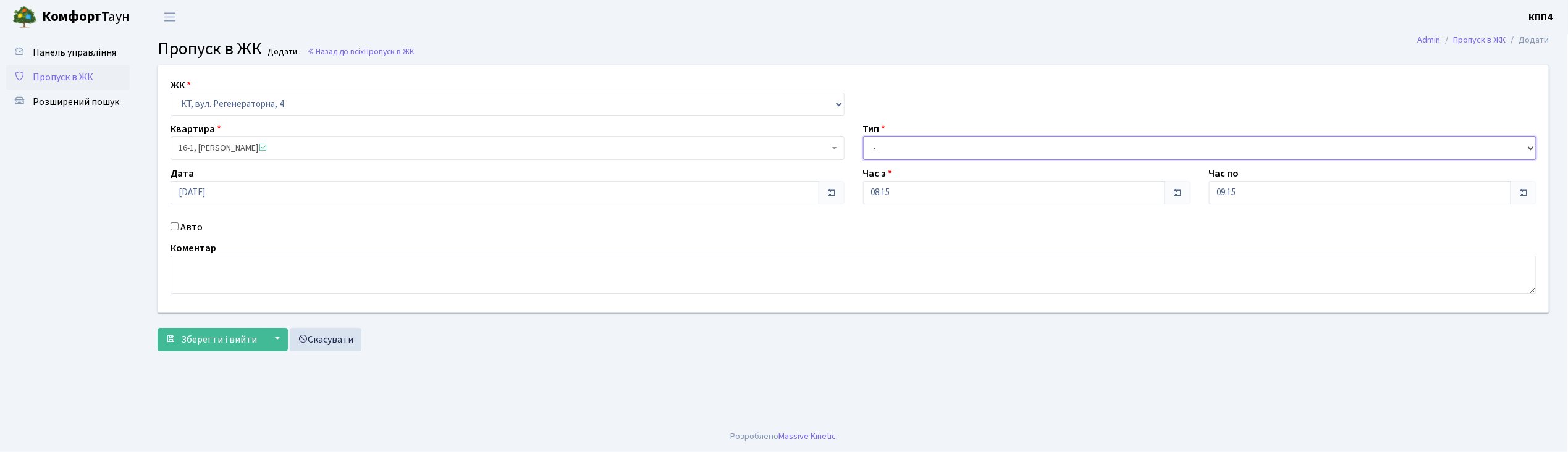
click at [988, 148] on select "- Доставка Таксі Гості Сервіс" at bounding box center [1199, 148] width 674 height 23
select select "3"
click at [863, 137] on select "- Доставка Таксі Гості Сервіс" at bounding box center [1199, 148] width 674 height 23
click at [373, 279] on textarea at bounding box center [854, 274] width 1366 height 38
type textarea "ВСІХ"
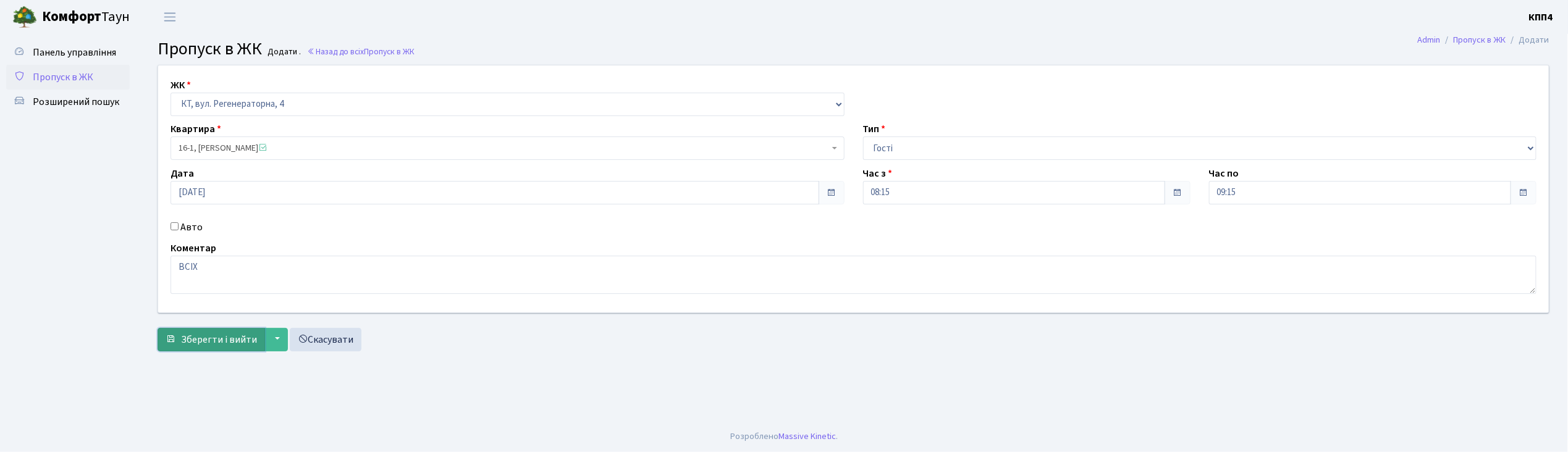
click at [196, 341] on span "Зберегти і вийти" at bounding box center [219, 340] width 76 height 14
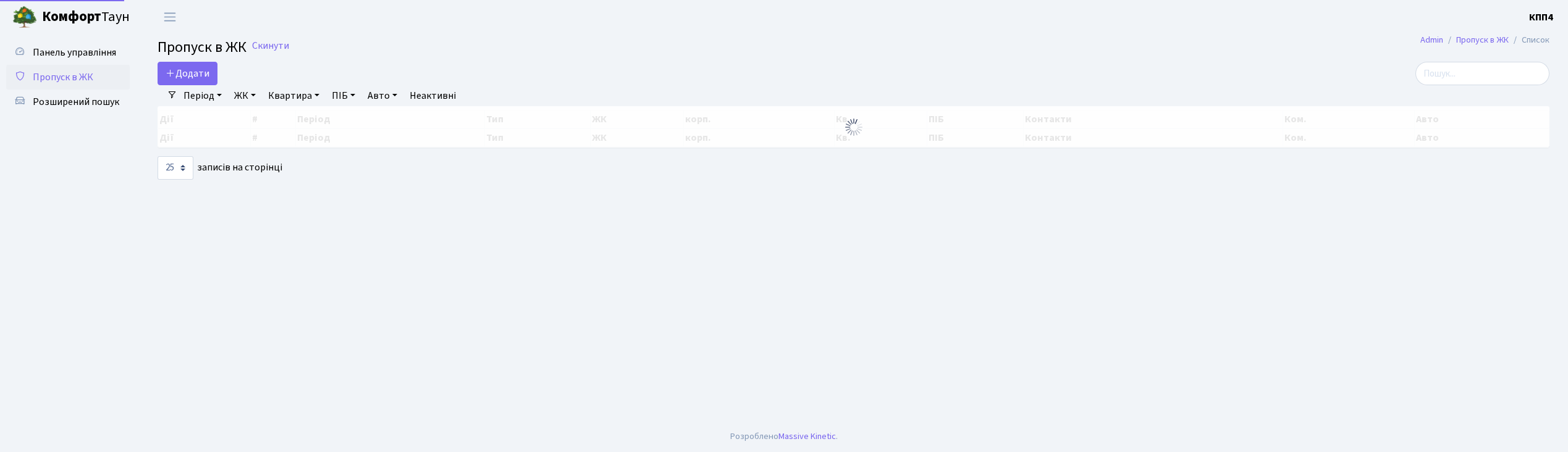
select select "25"
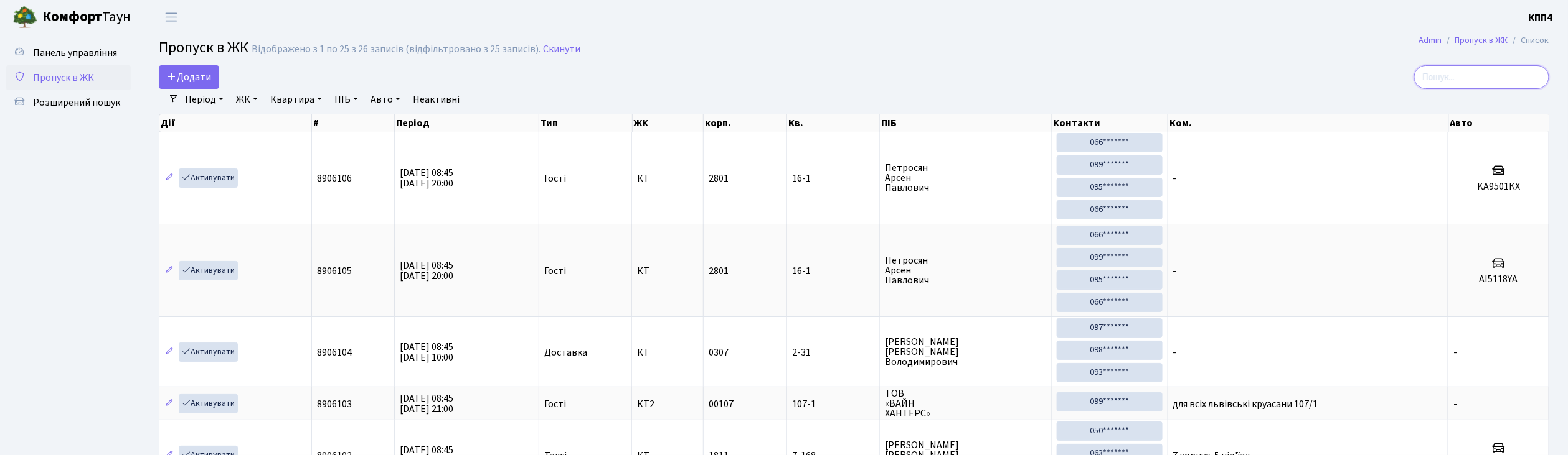
click at [1485, 83] on input "search" at bounding box center [1481, 77] width 135 height 24
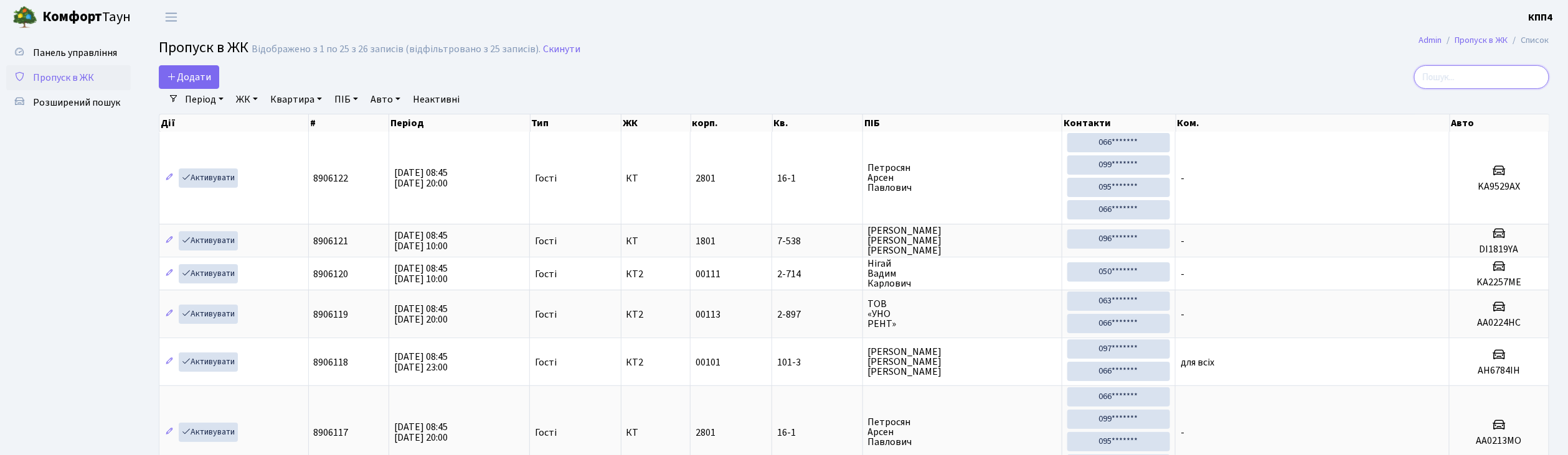
click at [1491, 74] on input "search" at bounding box center [1481, 77] width 135 height 24
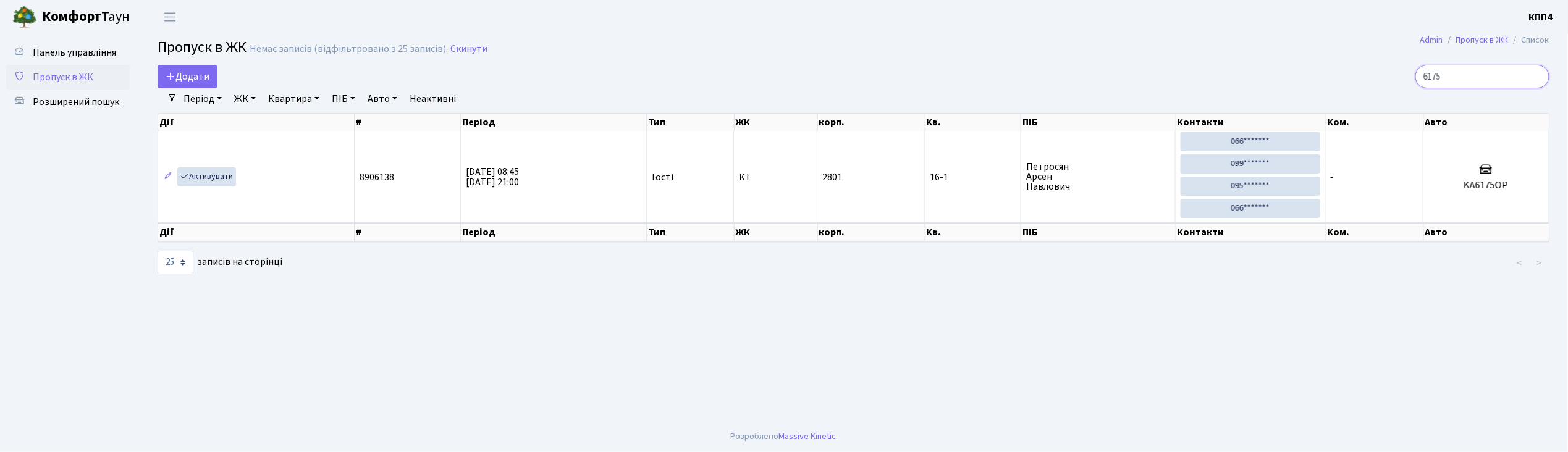
click at [1480, 83] on input "6175" at bounding box center [1481, 76] width 134 height 23
type input "6"
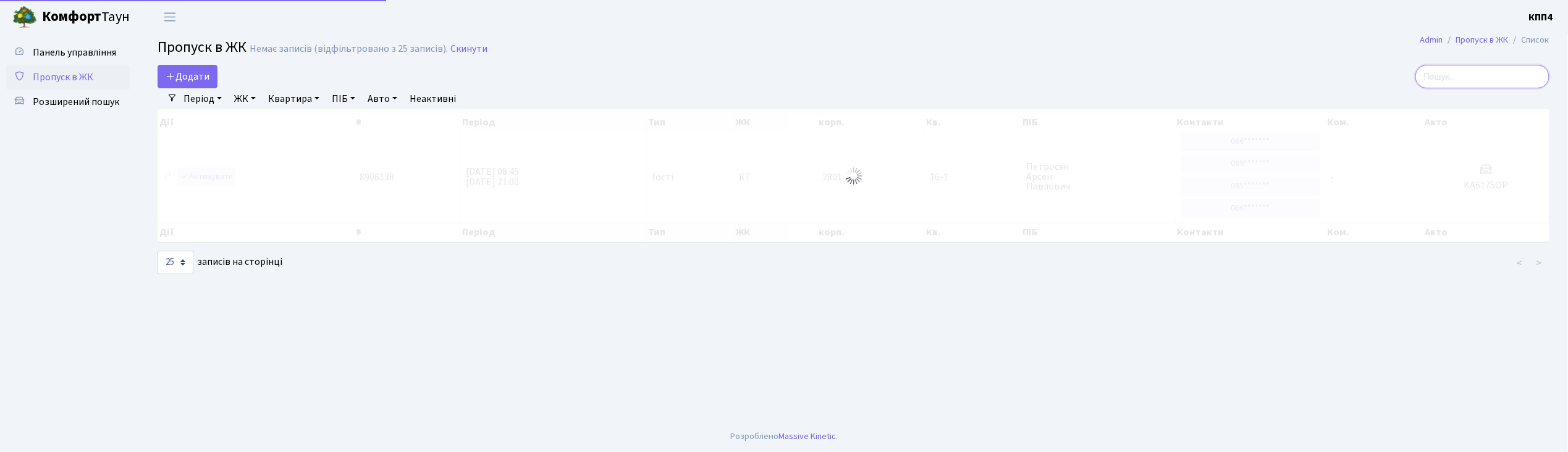
type input "1"
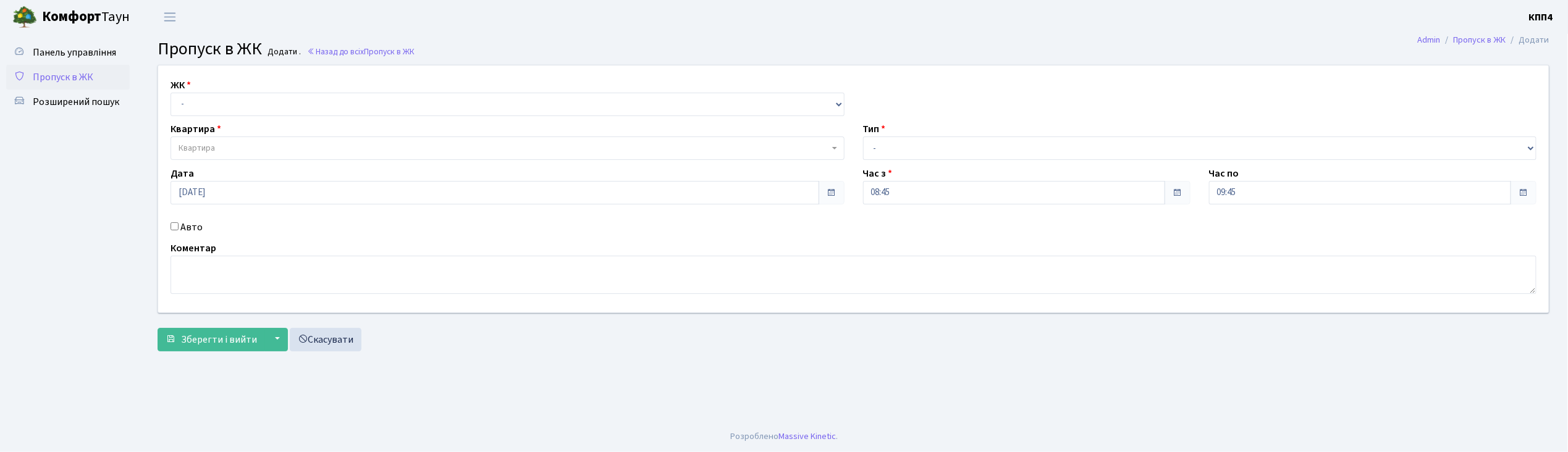
click at [177, 224] on input "Авто" at bounding box center [175, 226] width 8 height 8
checkbox input "true"
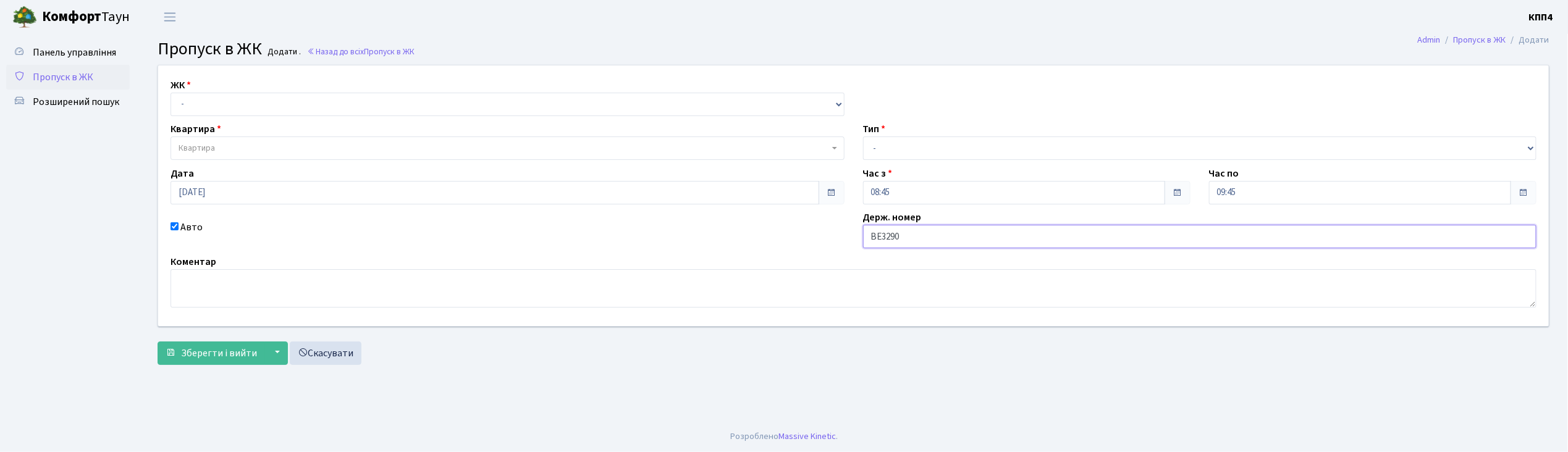
type input "ВЕ3290АО"
click at [945, 149] on select "- Доставка Таксі Гості Сервіс" at bounding box center [1199, 148] width 674 height 23
select select "3"
click at [863, 137] on select "- Доставка Таксі Гості Сервіс" at bounding box center [1199, 148] width 674 height 23
click at [233, 103] on select "- КТ, вул. Регенераторна, 4 КТ2, просп. Соборності, 17 КТ3, вул. Березнева, 16 …" at bounding box center [507, 104] width 674 height 23
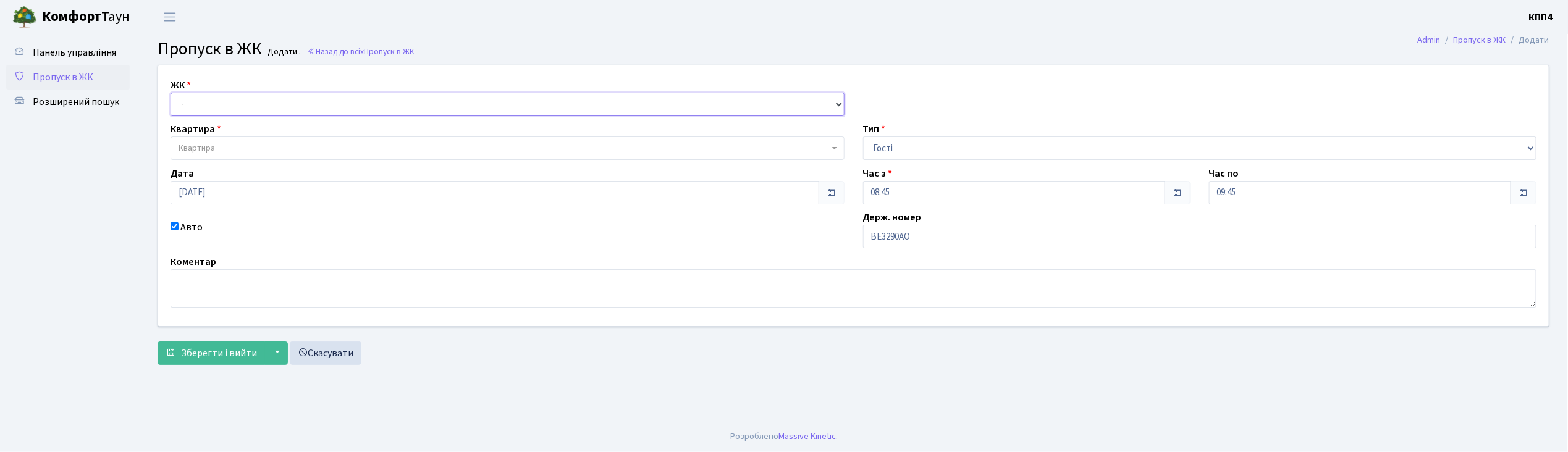
select select "271"
click at [171, 93] on select "- КТ, вул. Регенераторна, 4 КТ2, просп. Соборності, 17 КТ3, вул. Березнева, 16 …" at bounding box center [507, 104] width 674 height 23
select select
click at [231, 149] on span "Квартира" at bounding box center [503, 148] width 651 height 13
type input "16-162"
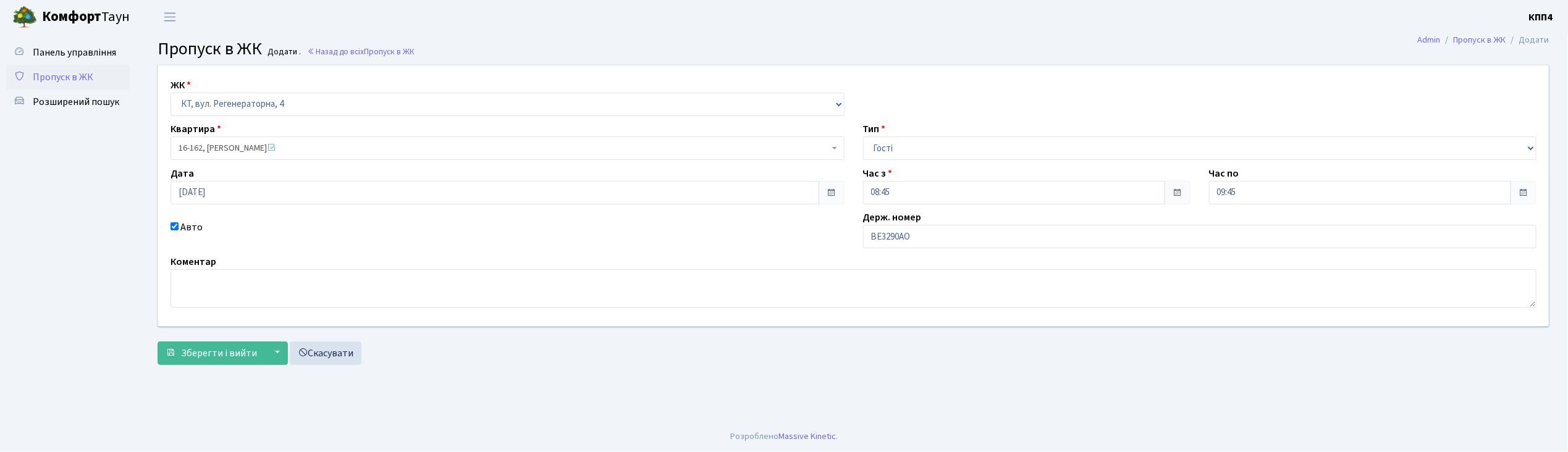
select select "8723"
click at [233, 353] on span "Зберегти і вийти" at bounding box center [219, 353] width 76 height 14
